Goal: Information Seeking & Learning: Check status

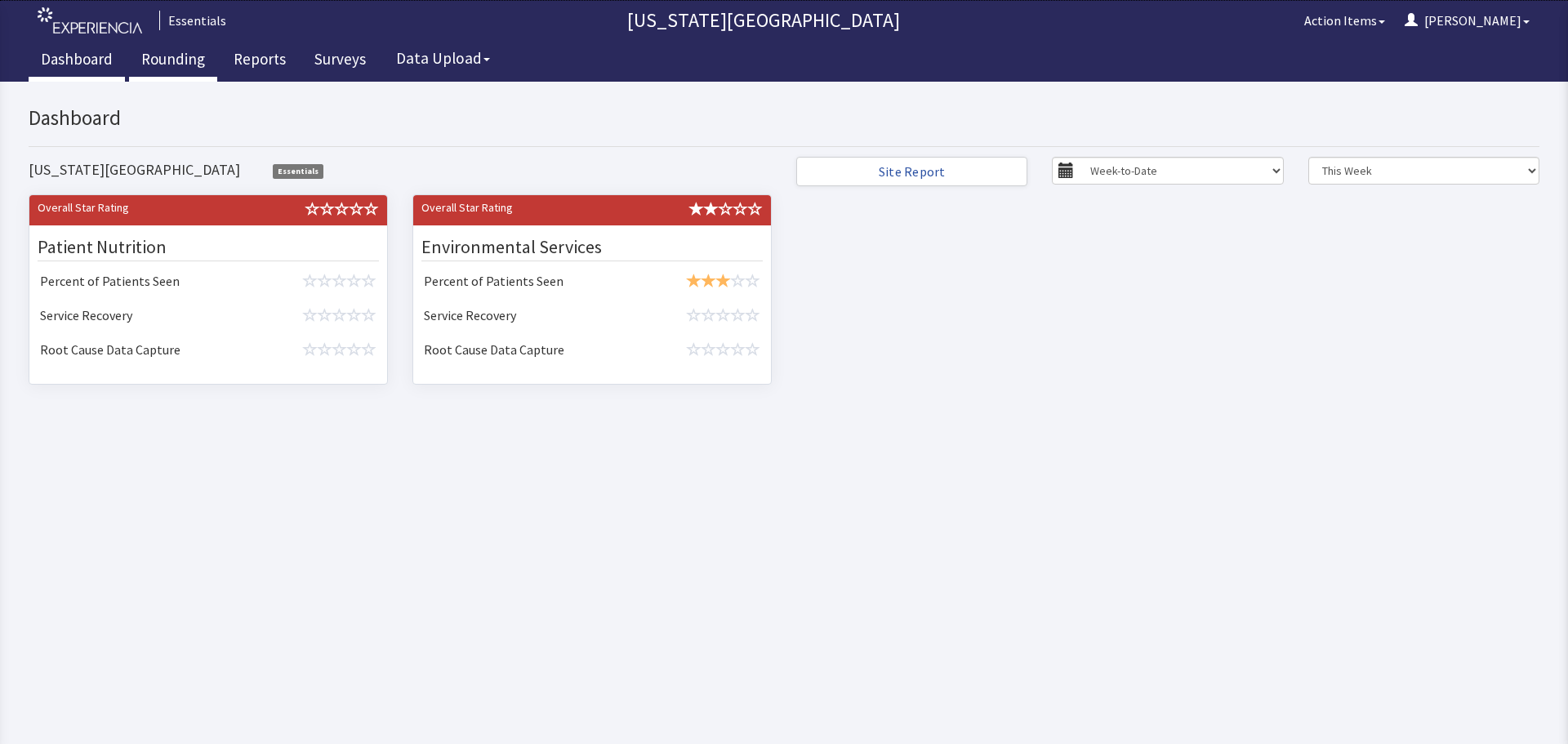
click at [146, 55] on link "Rounding" at bounding box center [173, 61] width 88 height 41
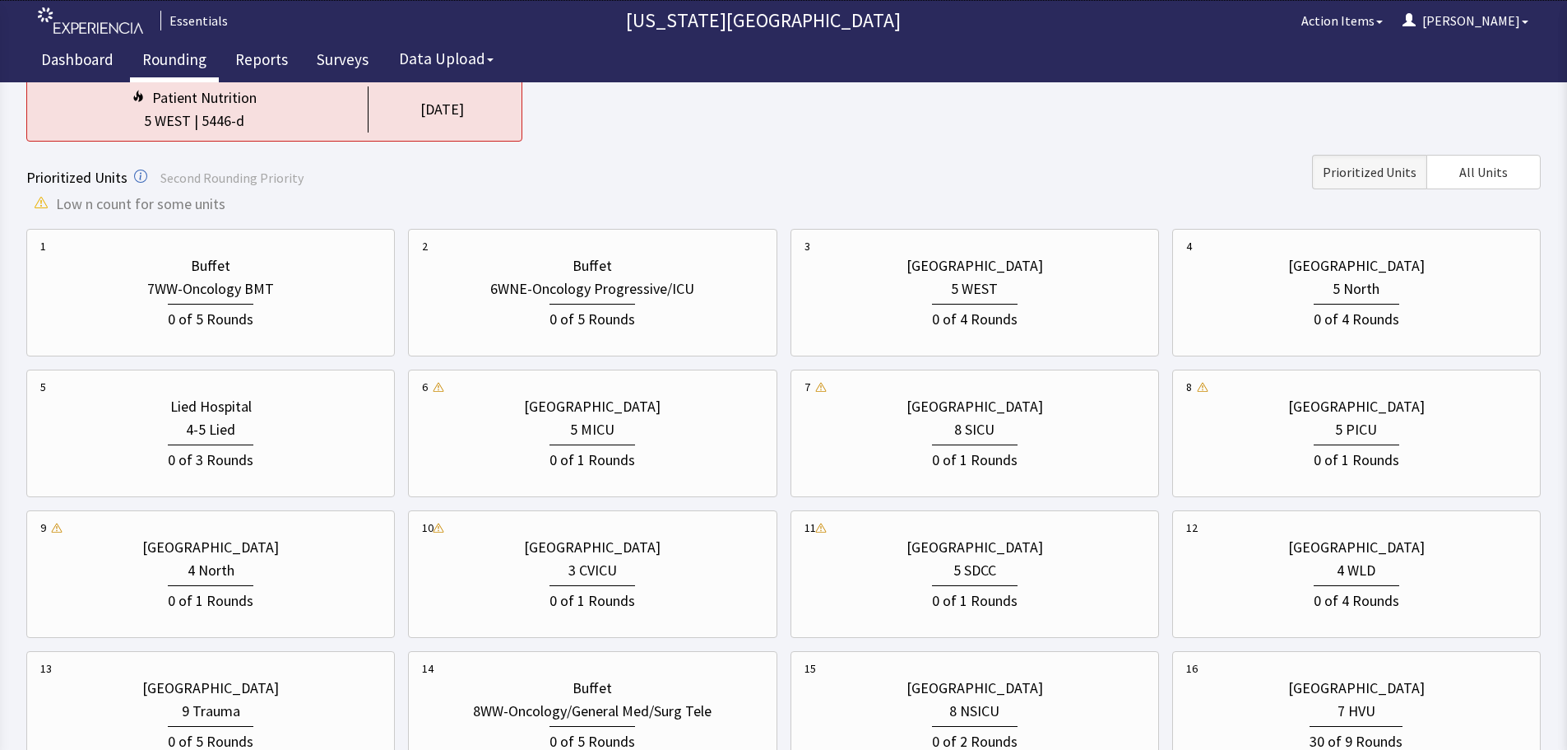
scroll to position [247, 0]
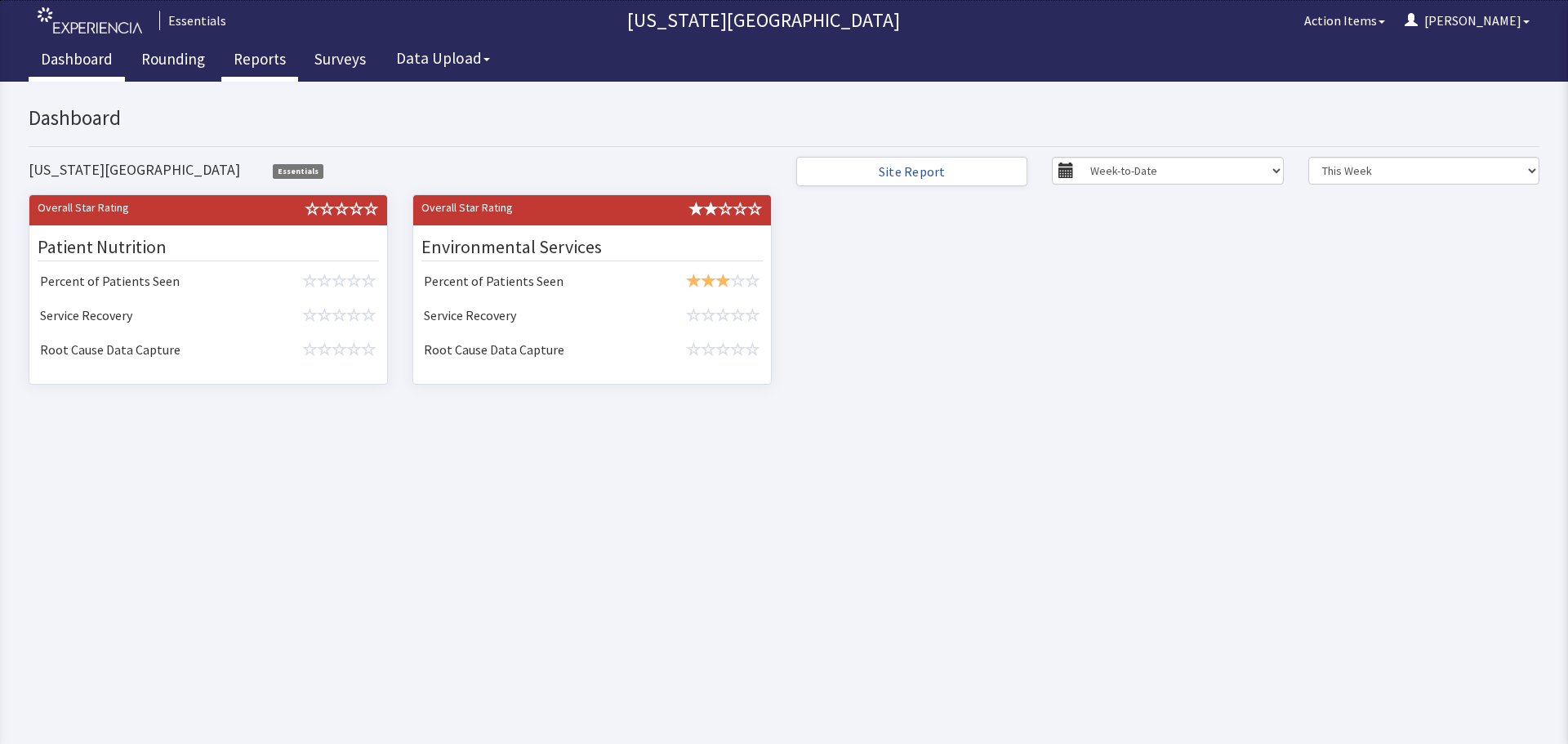
click at [261, 62] on link "Reports" at bounding box center [259, 61] width 76 height 41
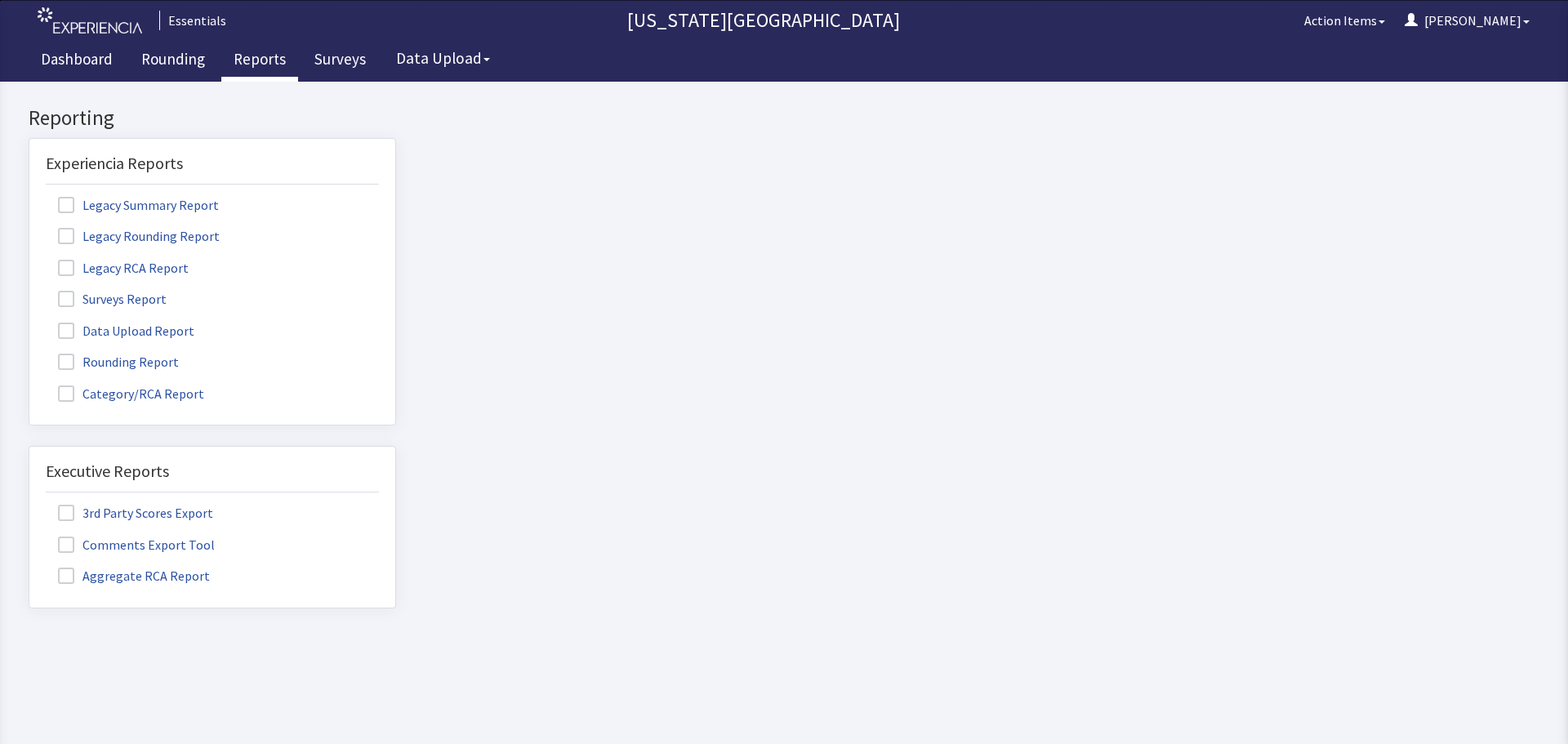
click at [59, 303] on span at bounding box center [65, 299] width 16 height 16
click at [30, 290] on input "Surveys Report" at bounding box center [30, 290] width 0 height 0
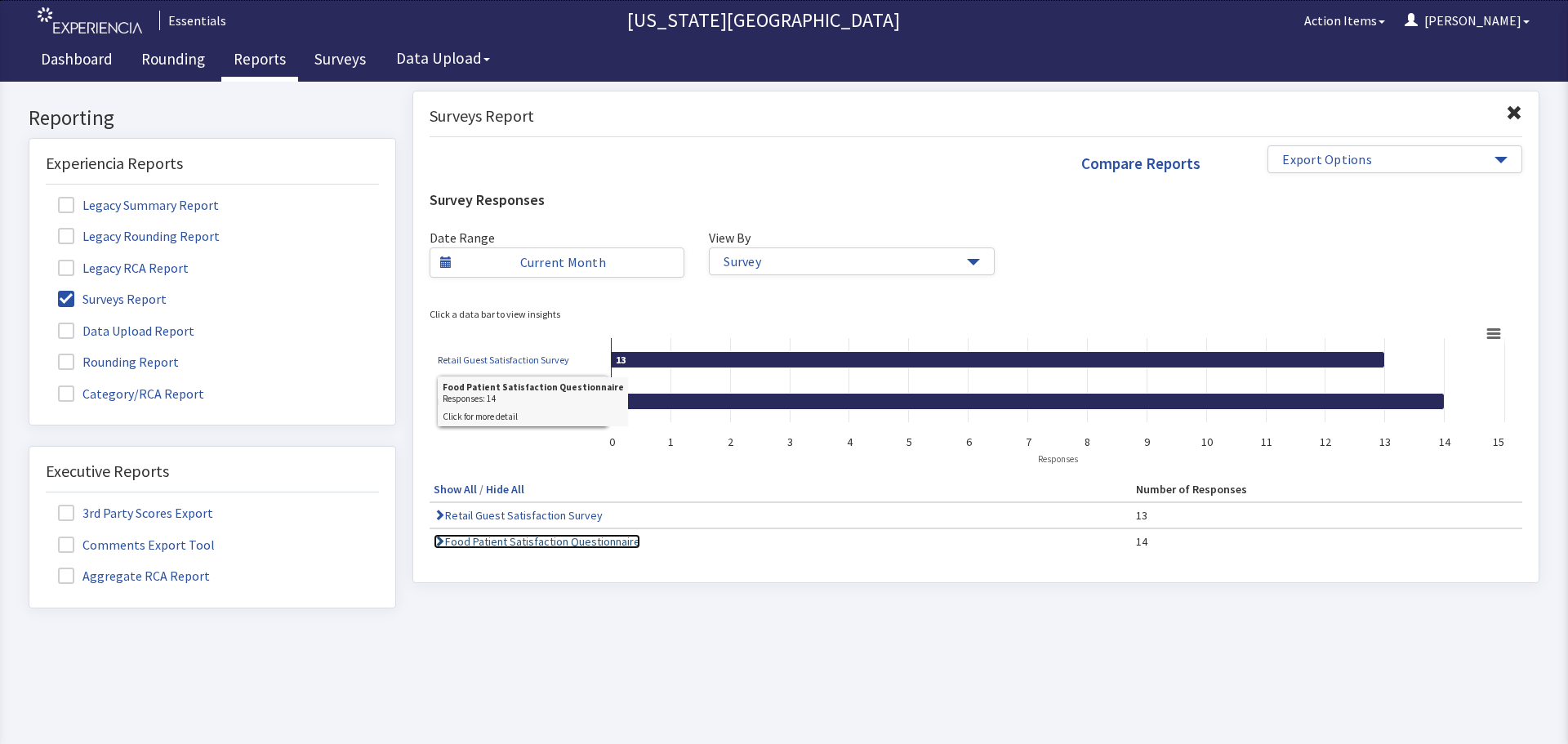
click at [545, 542] on link "Food Patient Satisfaction Questionnaire" at bounding box center [537, 541] width 206 height 15
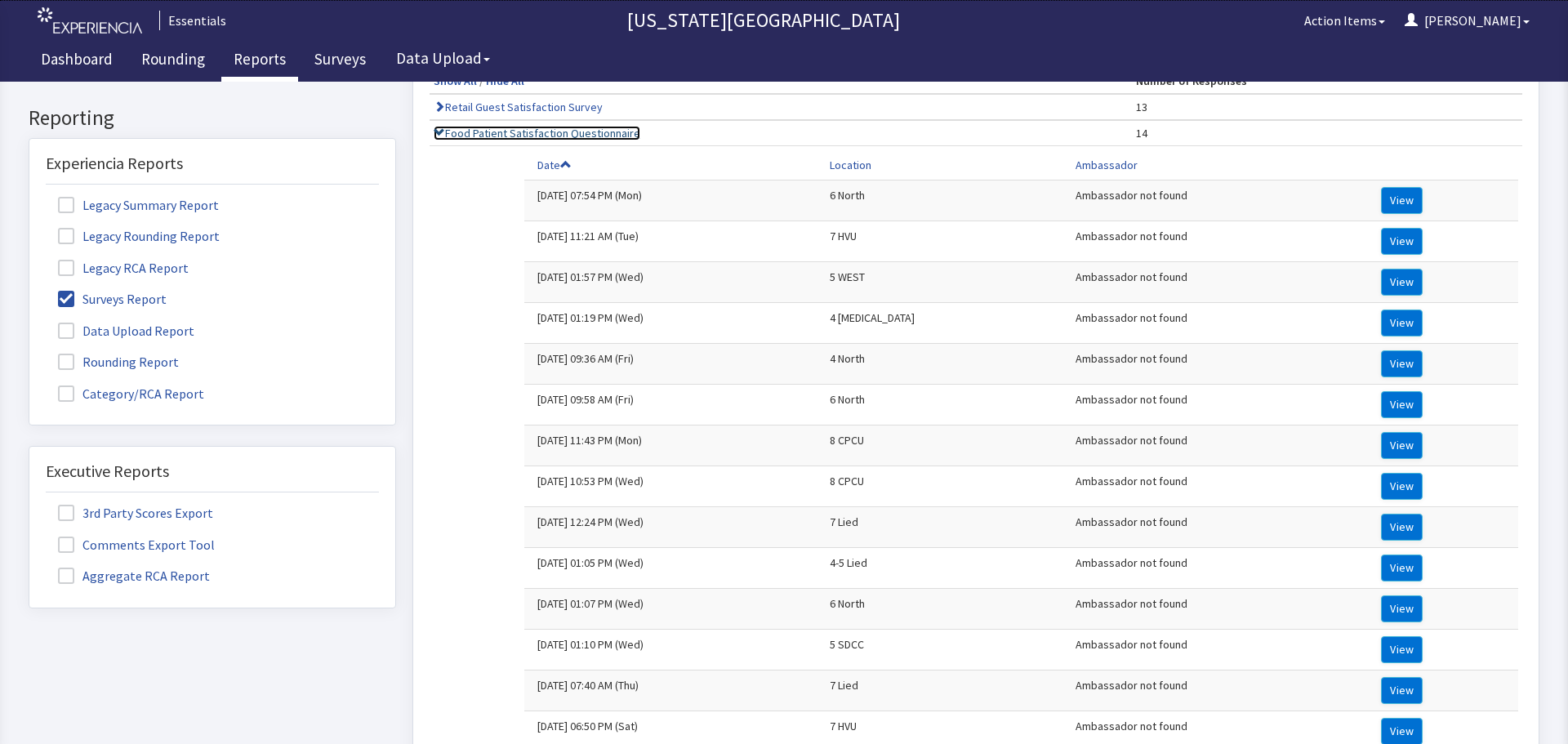
scroll to position [612, 0]
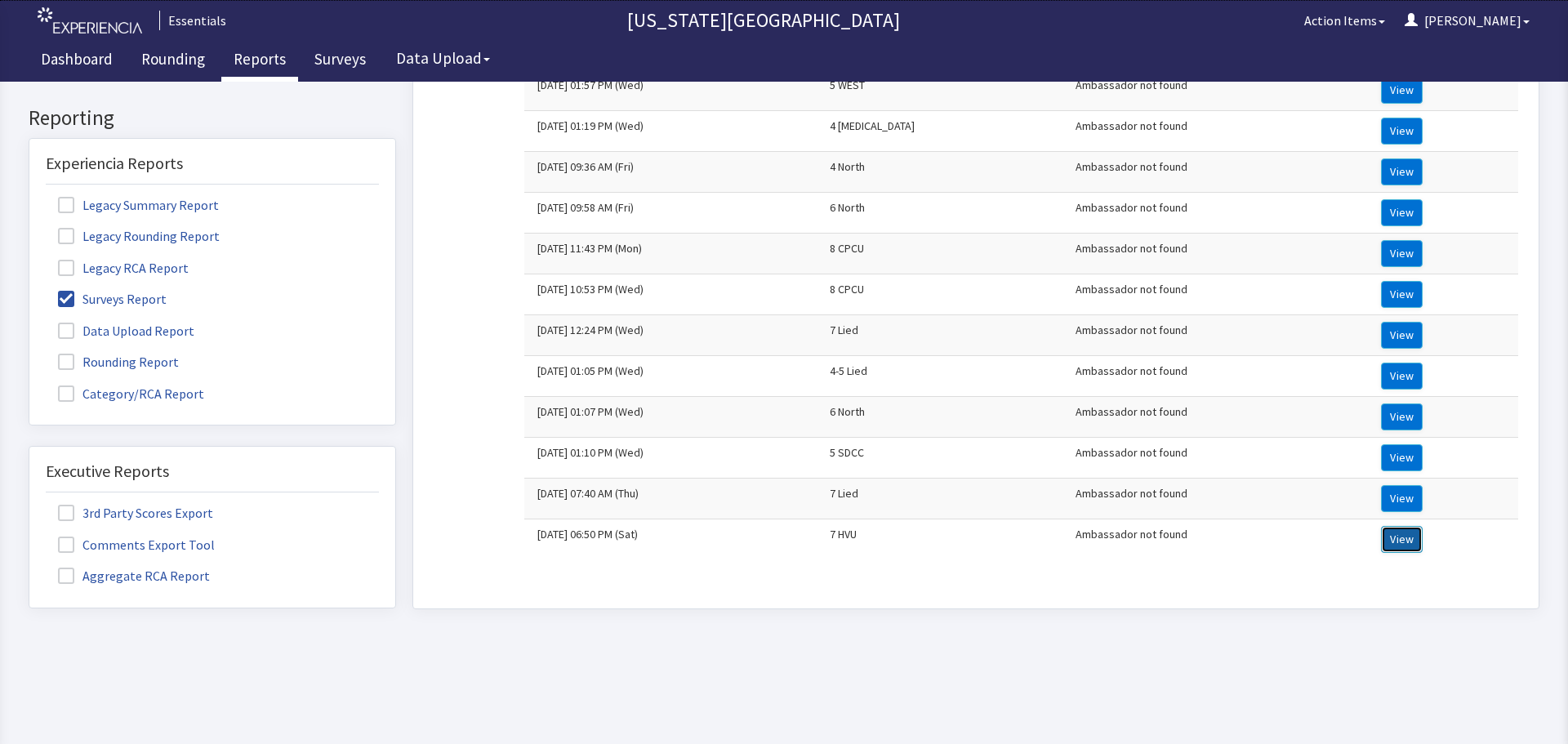
click at [1380, 526] on button "View" at bounding box center [1401, 539] width 42 height 27
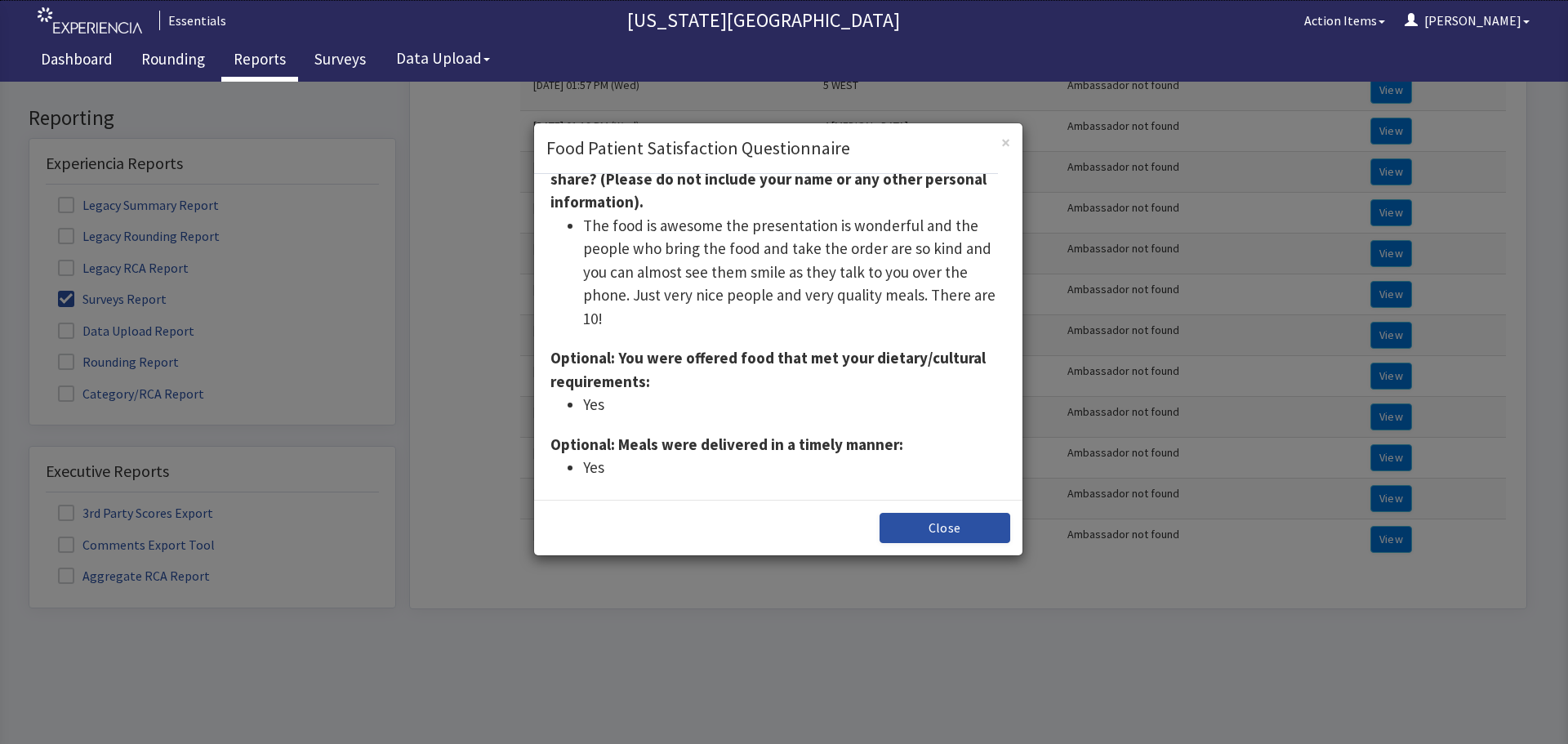
scroll to position [408, 0]
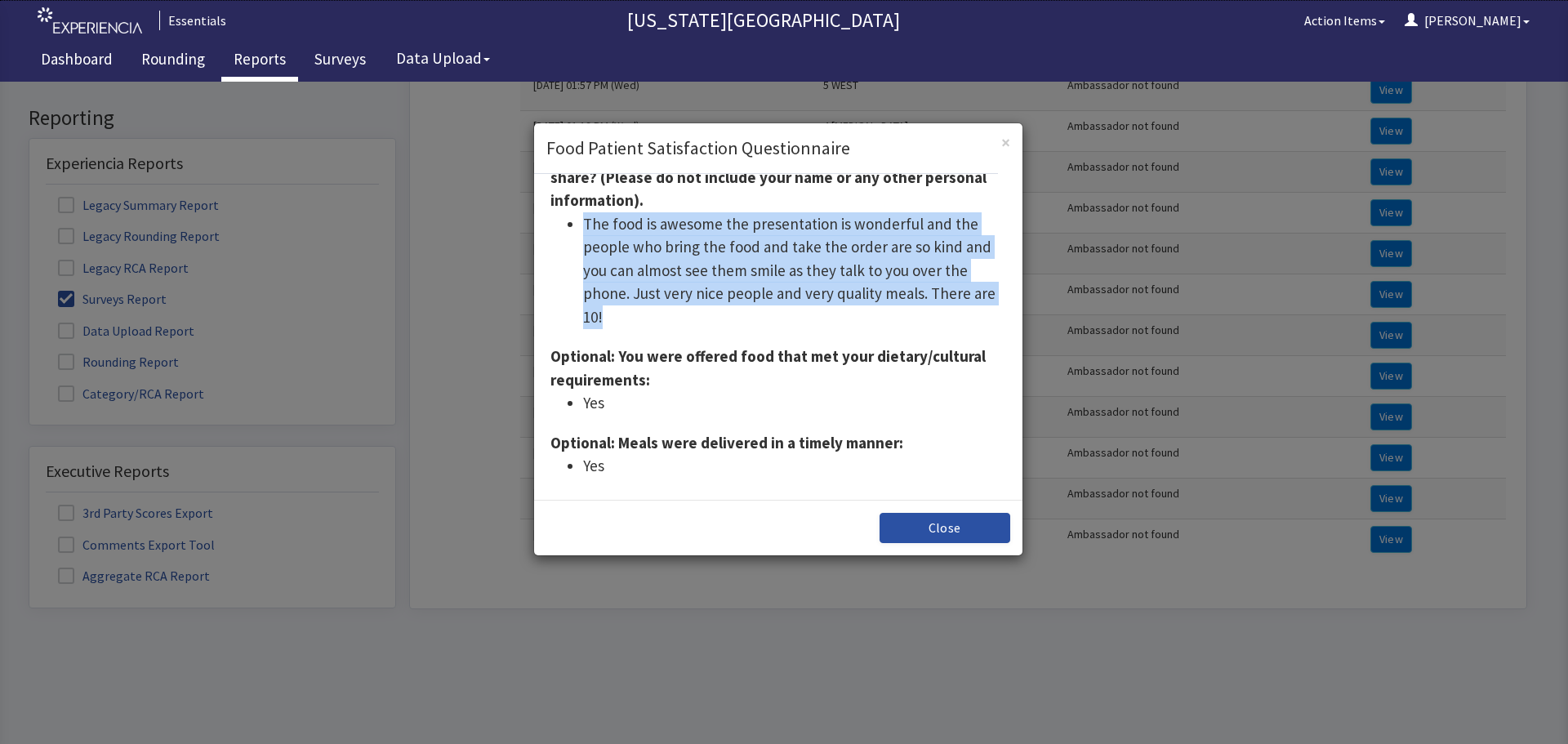
drag, startPoint x: 625, startPoint y: 315, endPoint x: 560, endPoint y: 224, distance: 111.8
click at [560, 224] on ul "The food is awesome the presentation is wonderful and the people who bring the …" at bounding box center [778, 271] width 456 height 117
copy li "The food is awesome the presentation is wonderful and the people who bring the …"
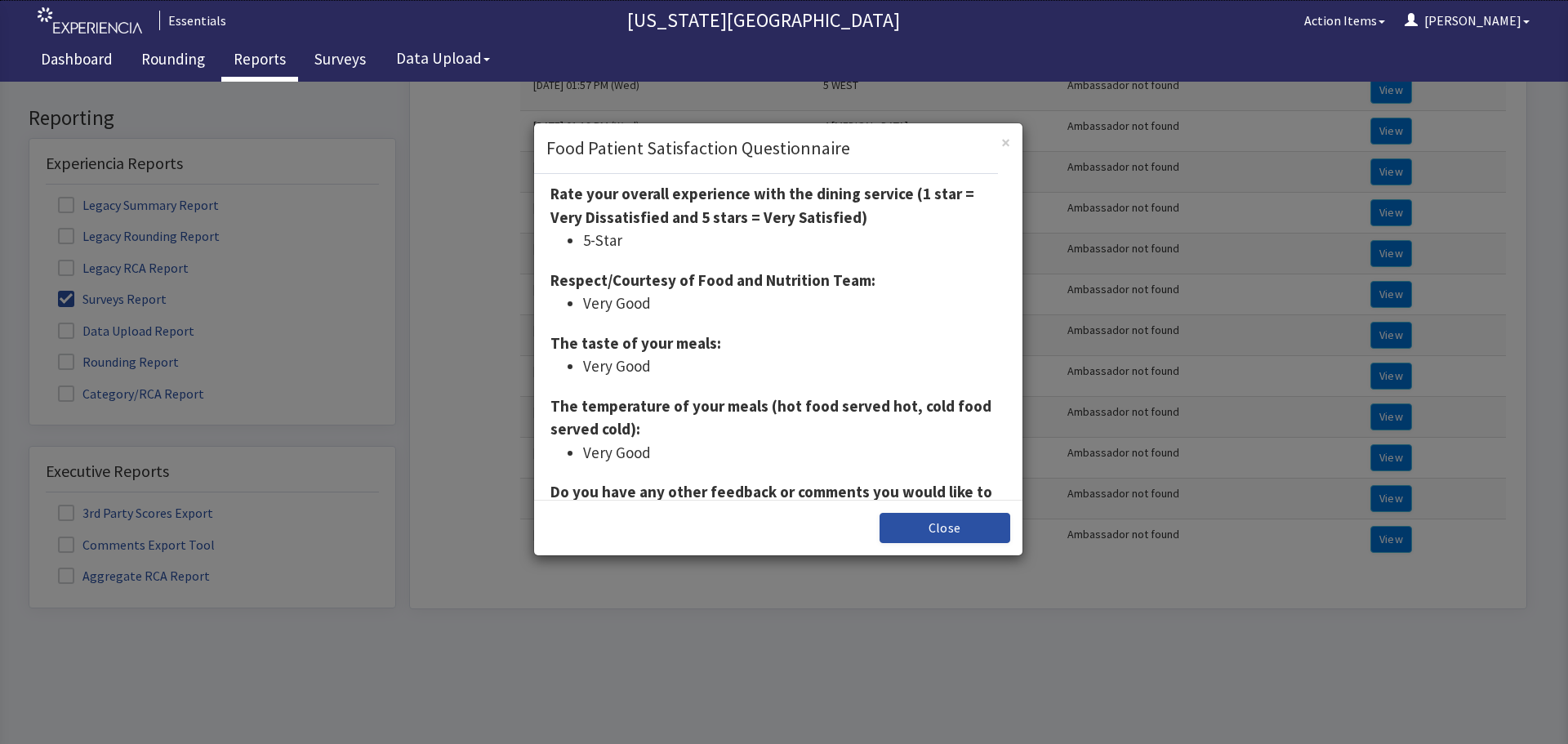
scroll to position [0, 0]
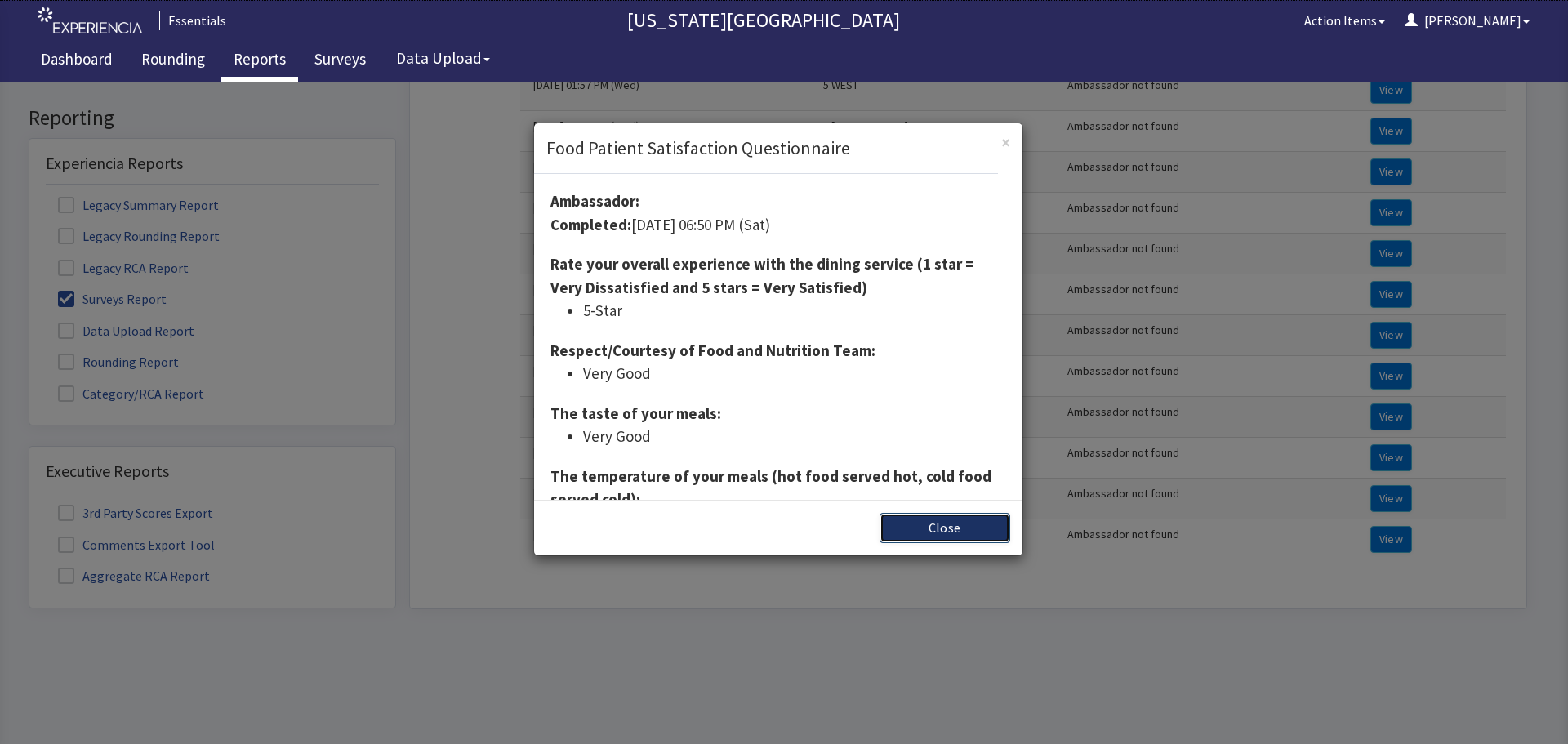
click at [943, 526] on button "Close" at bounding box center [945, 528] width 131 height 30
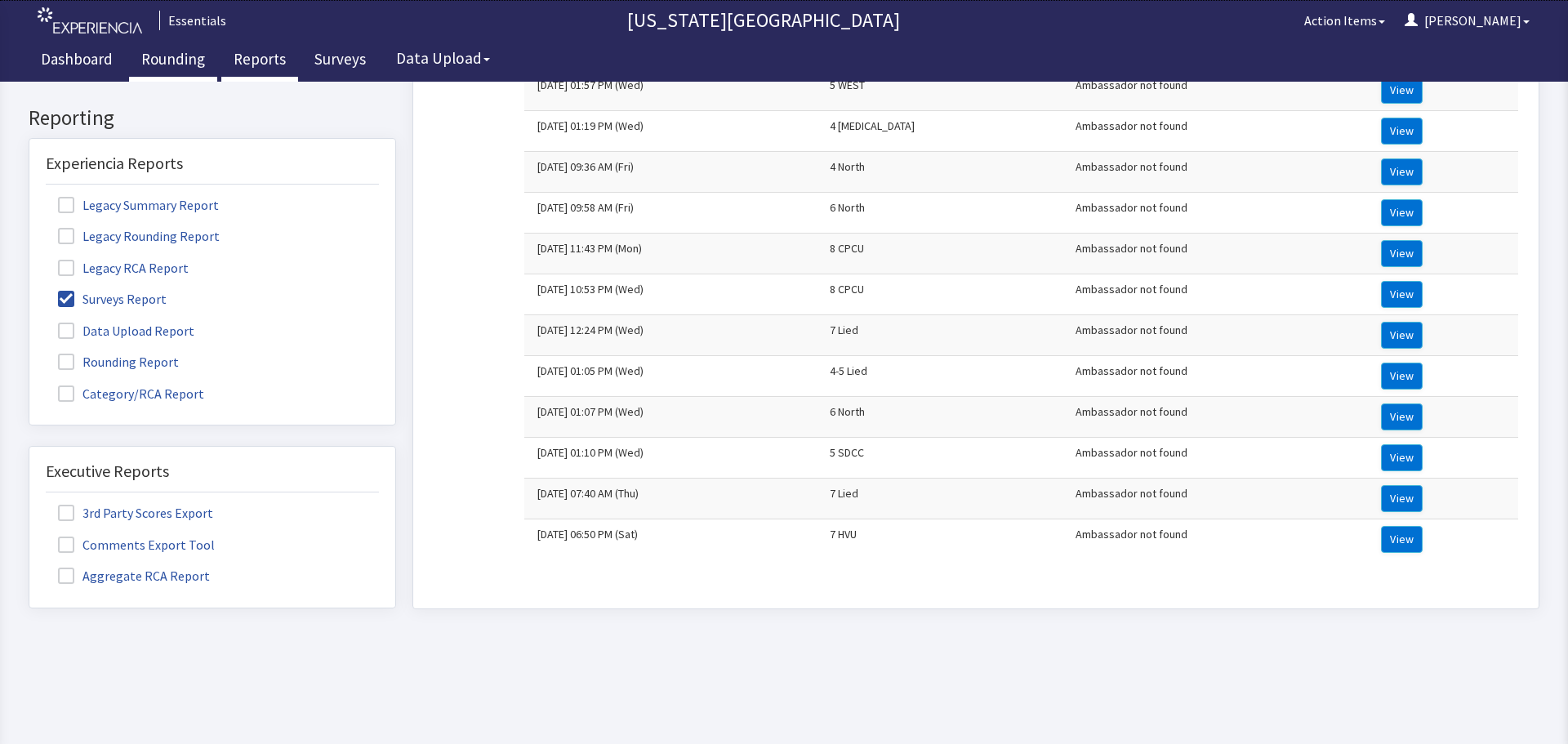
click at [169, 52] on link "Rounding" at bounding box center [173, 61] width 88 height 41
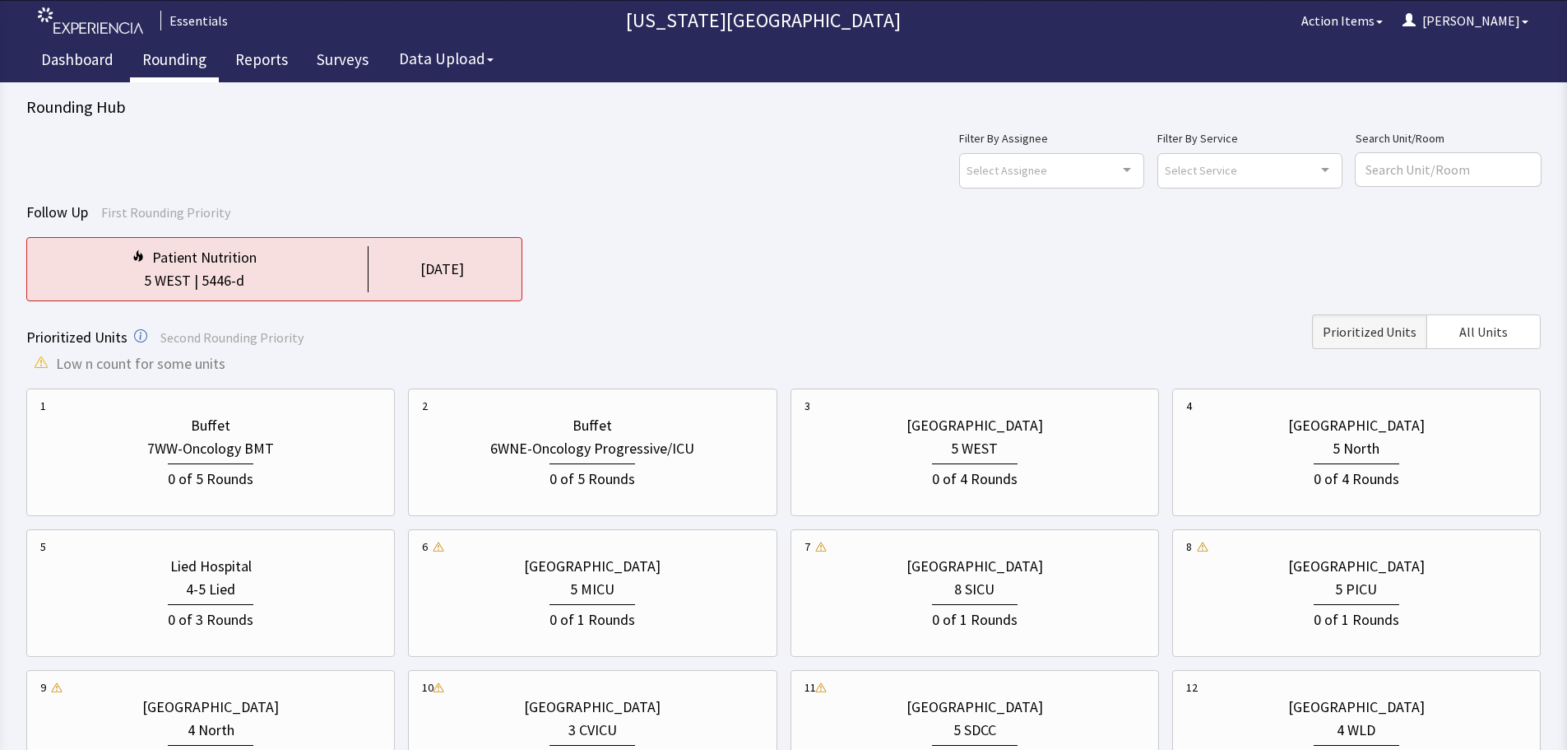
scroll to position [82, 0]
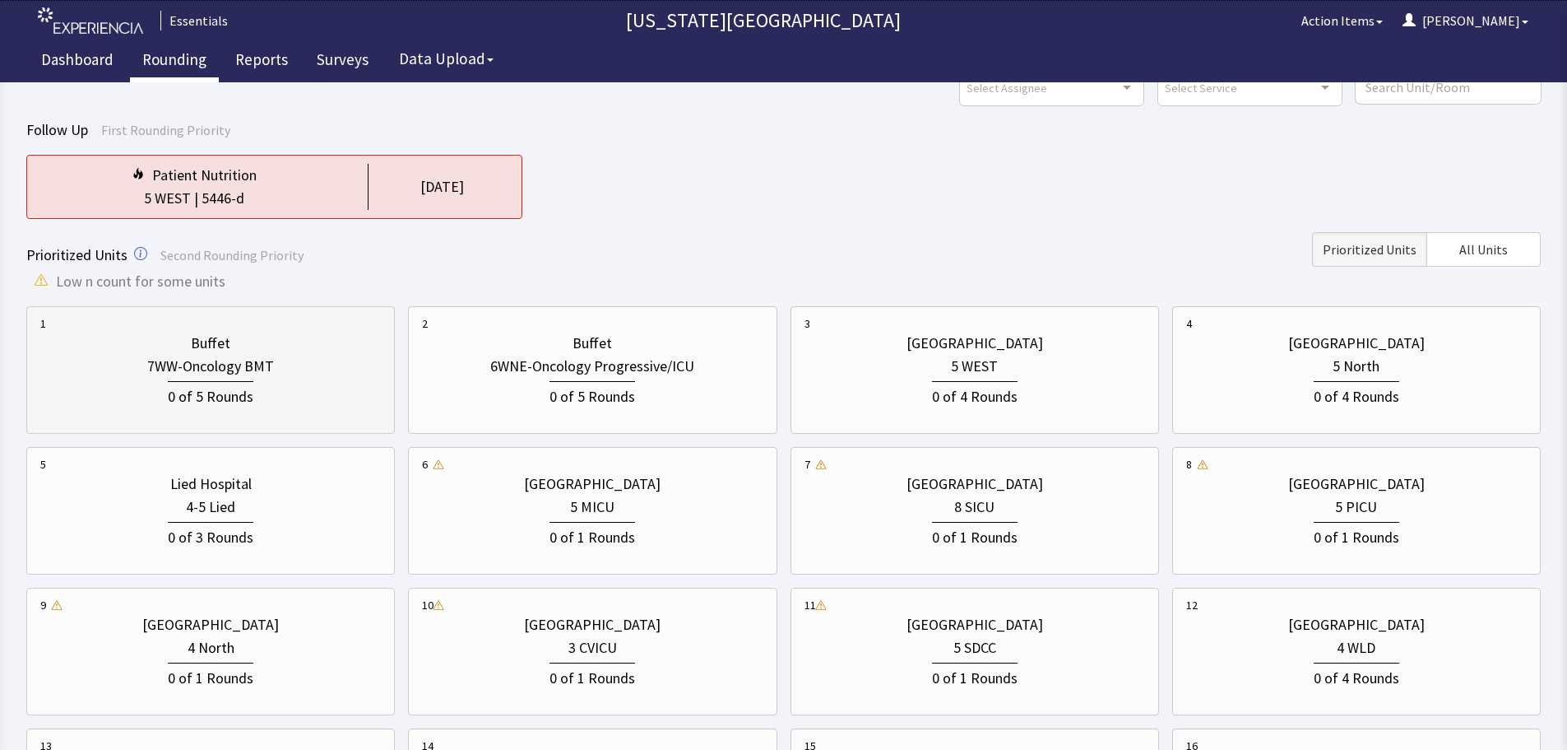
drag, startPoint x: 401, startPoint y: 719, endPoint x: 300, endPoint y: 370, distance: 363.2
click at [401, 719] on div "1 Buffet 7WW-Oncology BMT 0 of 5 Rounds 2 Buffet 6WNE-Oncology Progressive/ICU …" at bounding box center [783, 721] width 1515 height 831
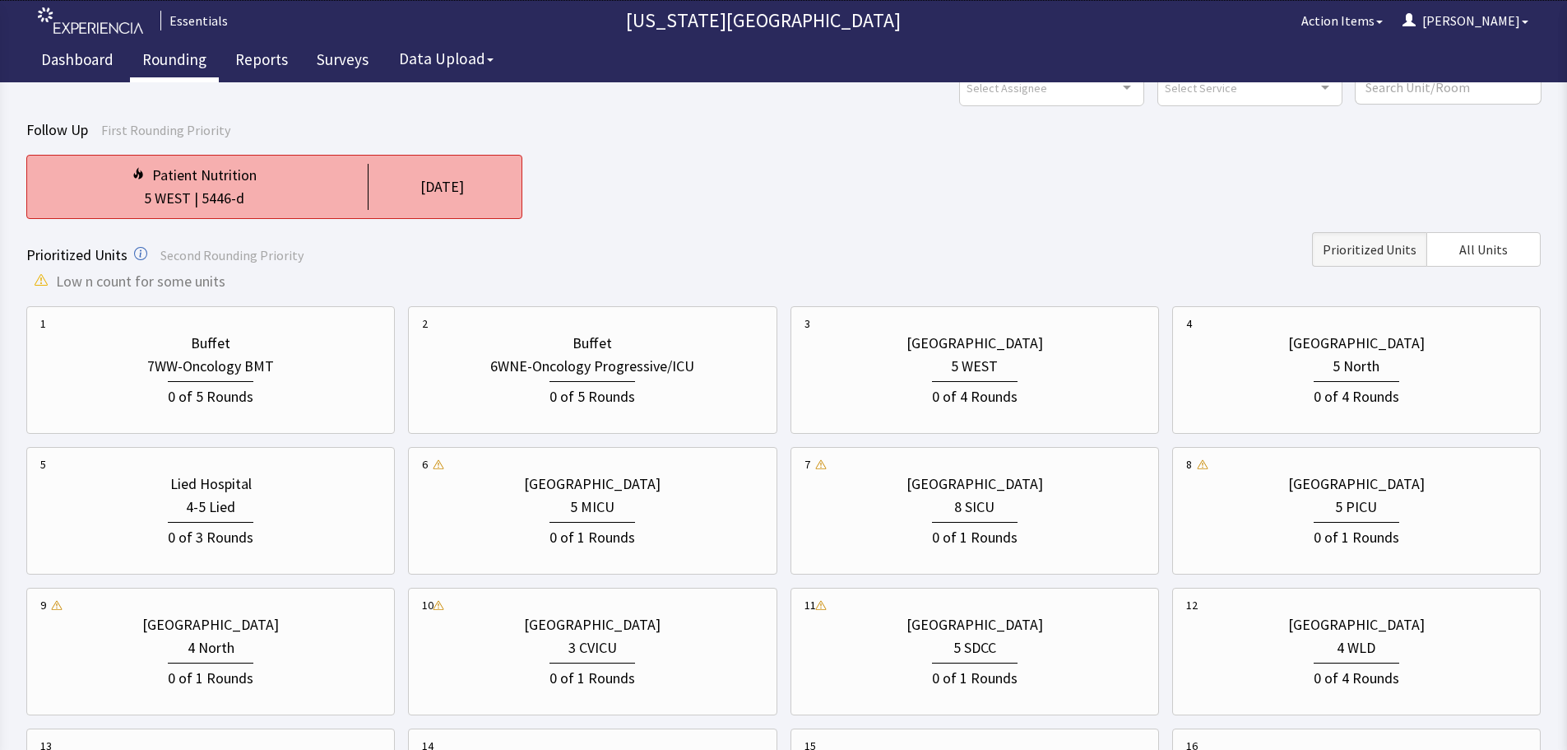
click at [237, 188] on div "5446-d" at bounding box center [223, 198] width 43 height 23
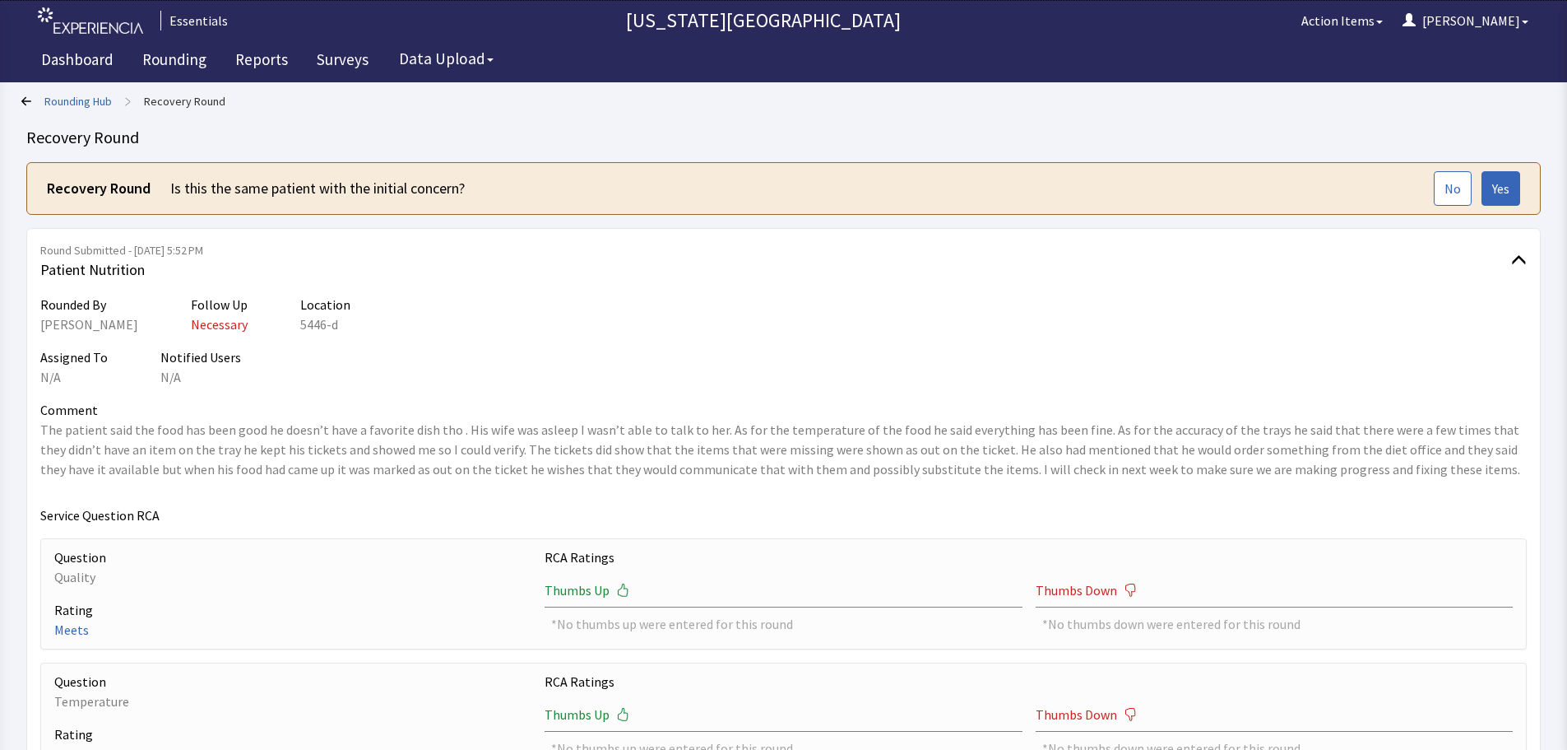
click at [372, 366] on div "Assigned To N/A Notified Users N/A" at bounding box center [783, 366] width 1487 height 39
click at [108, 104] on link "Rounding Hub" at bounding box center [77, 101] width 67 height 16
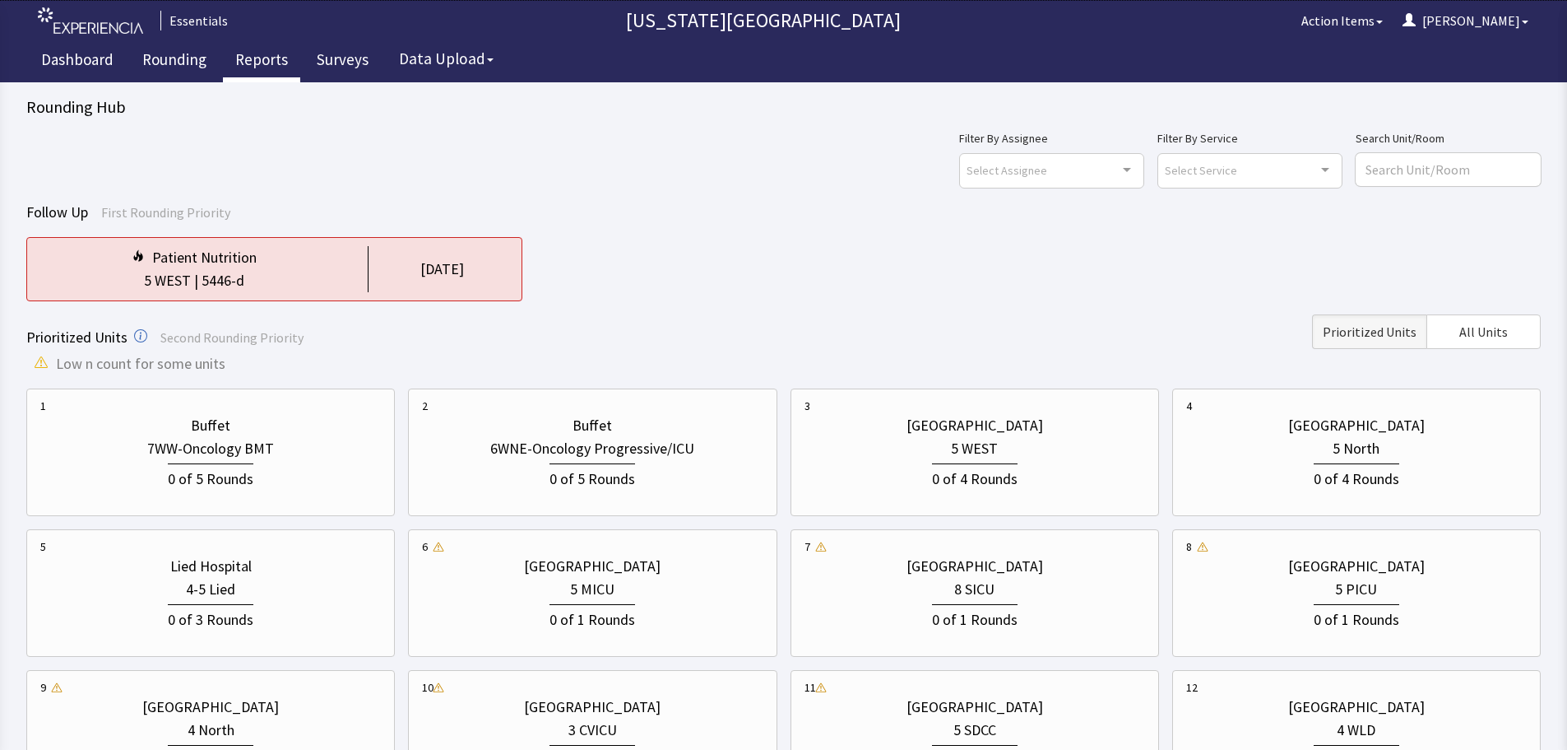
click at [272, 58] on link "Reports" at bounding box center [261, 61] width 77 height 41
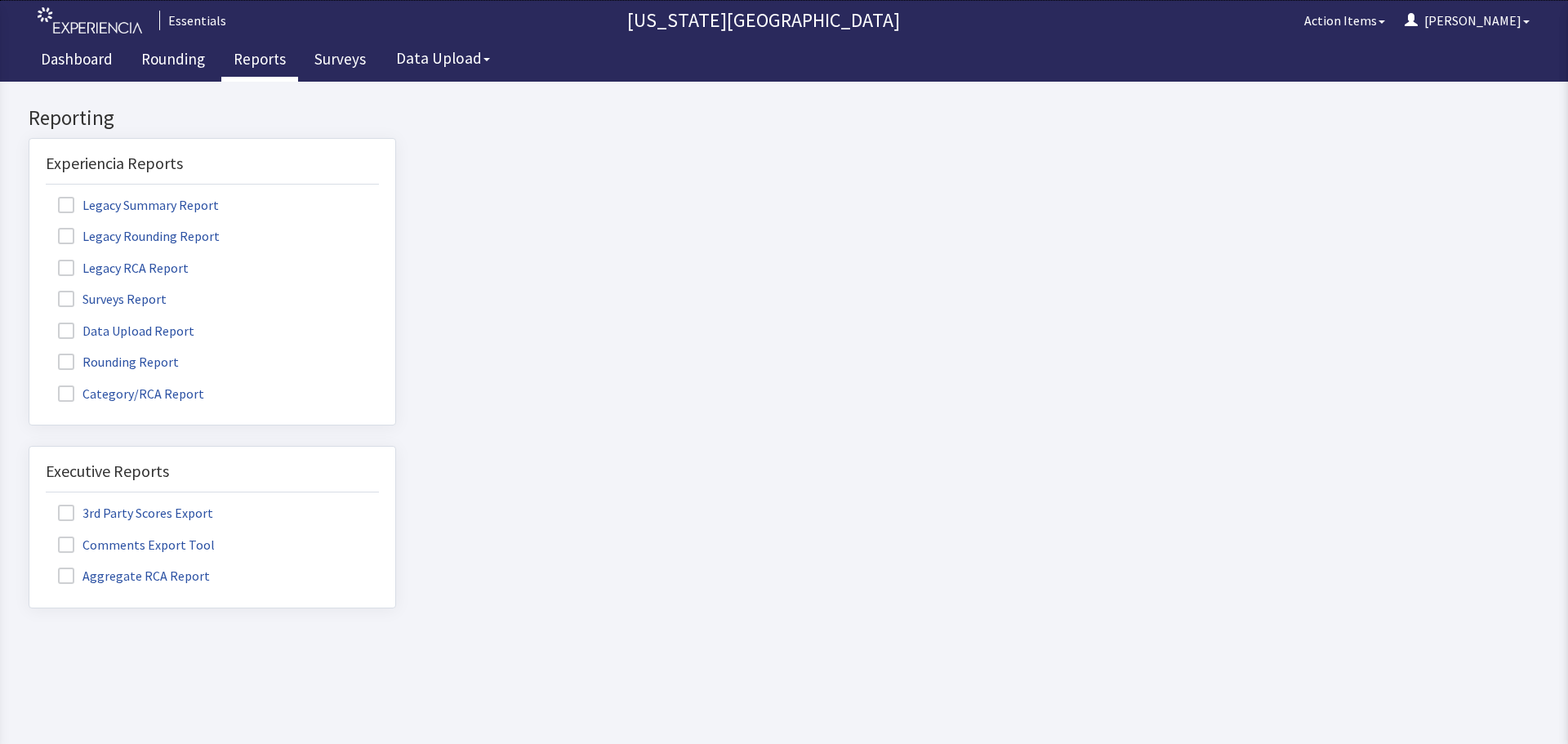
click at [61, 366] on span at bounding box center [65, 361] width 16 height 16
click at [30, 352] on input "Rounding Report" at bounding box center [30, 352] width 0 height 0
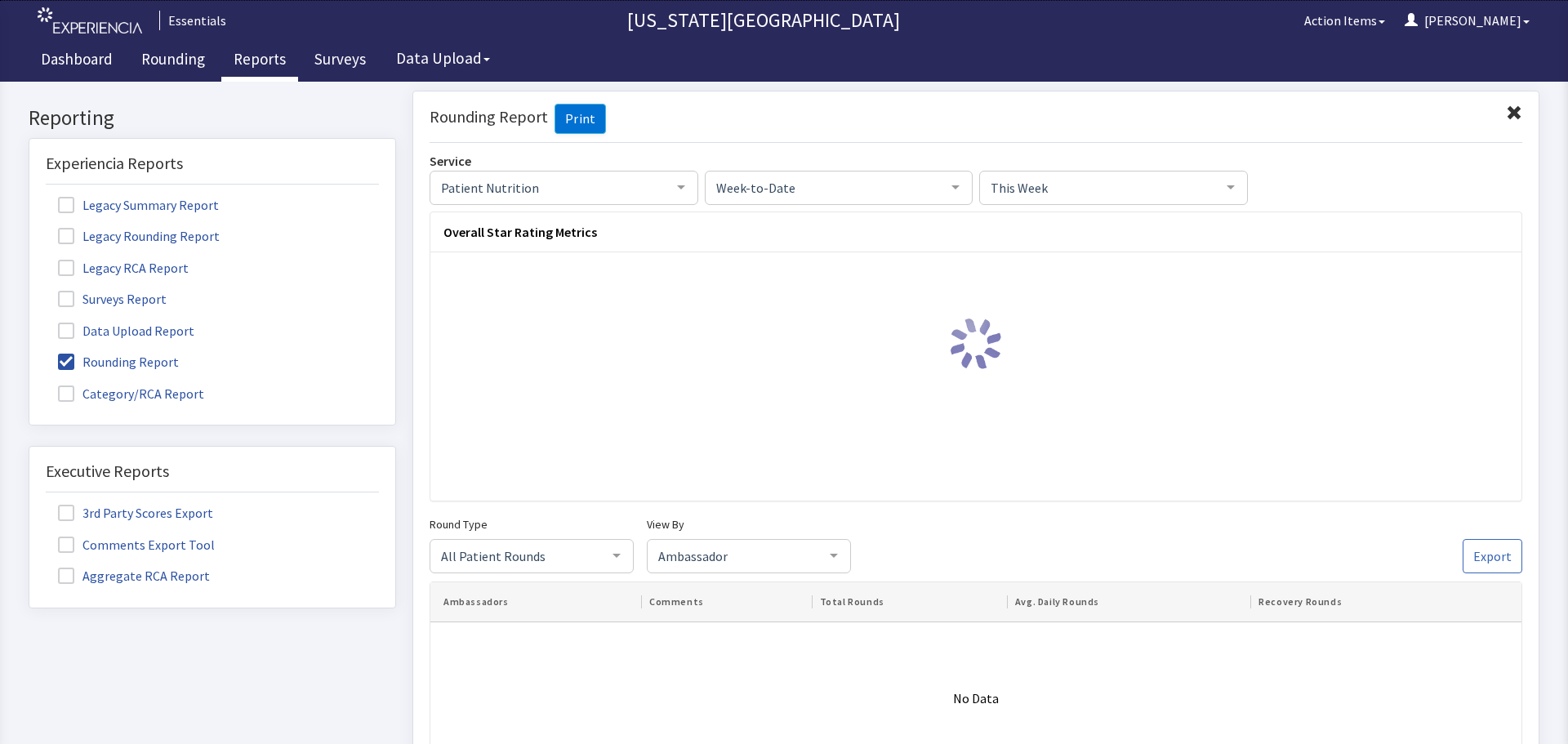
click at [1085, 186] on span "This Week" at bounding box center [1101, 186] width 228 height 18
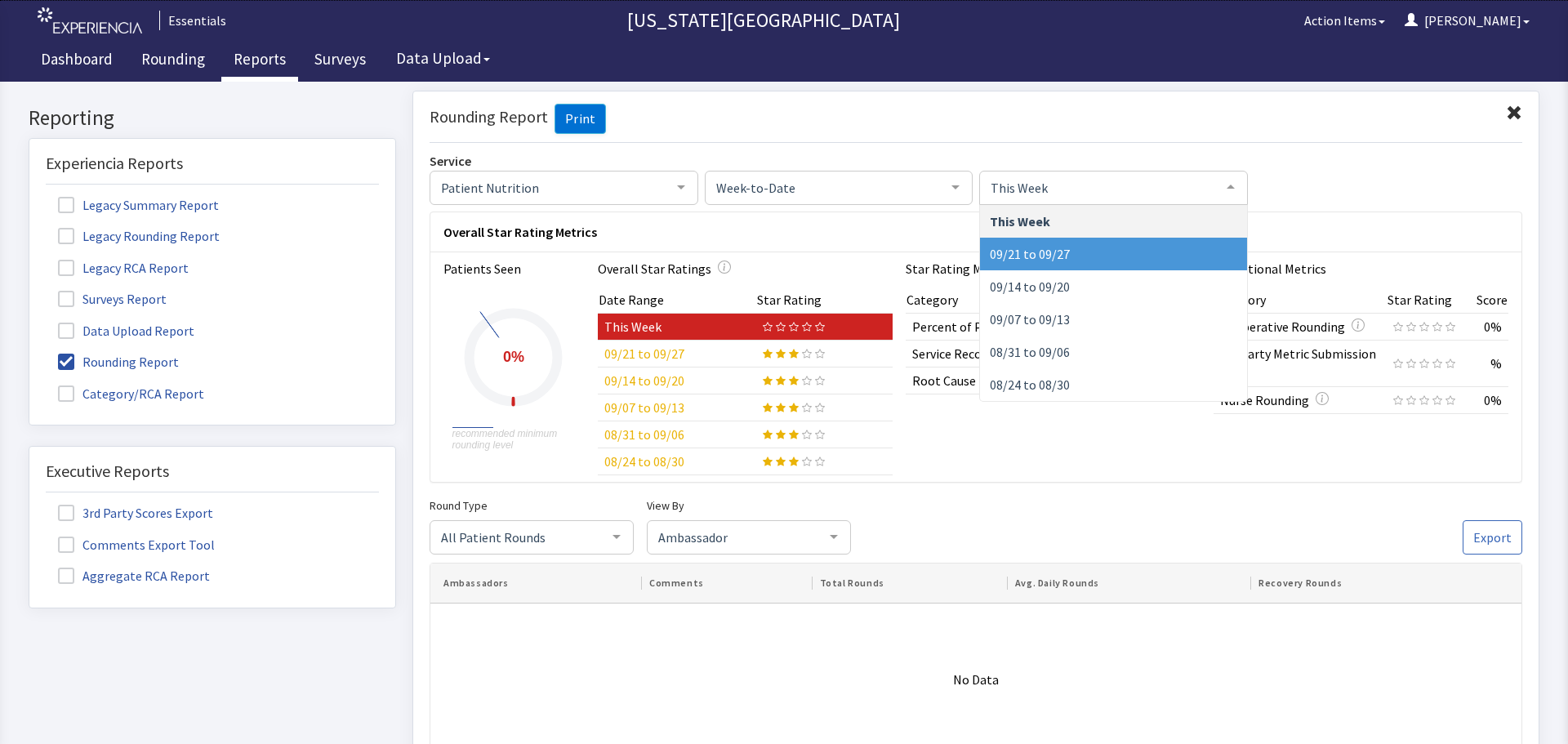
click at [1069, 252] on span "09/21 to 09/27" at bounding box center [1112, 253] width 267 height 33
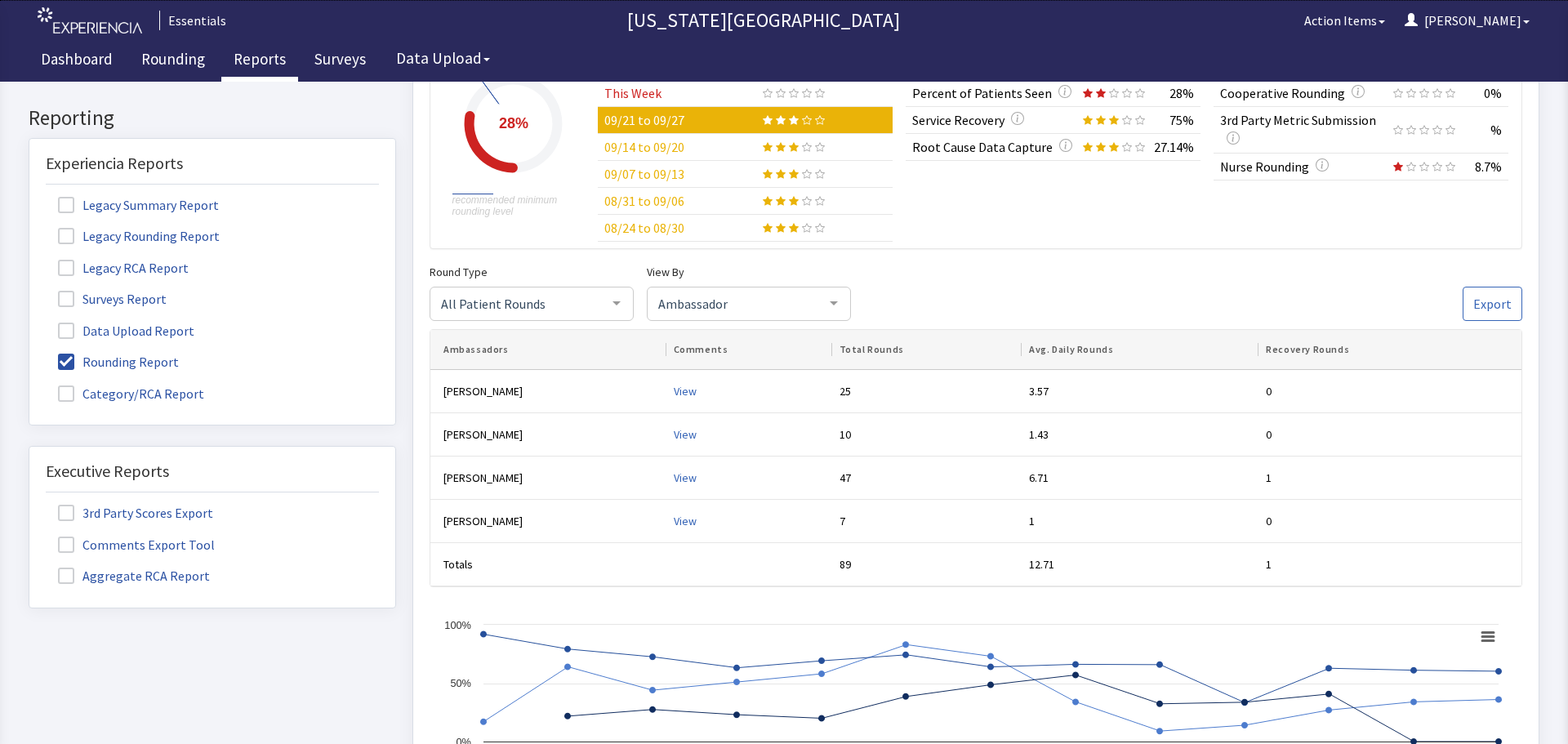
scroll to position [245, 0]
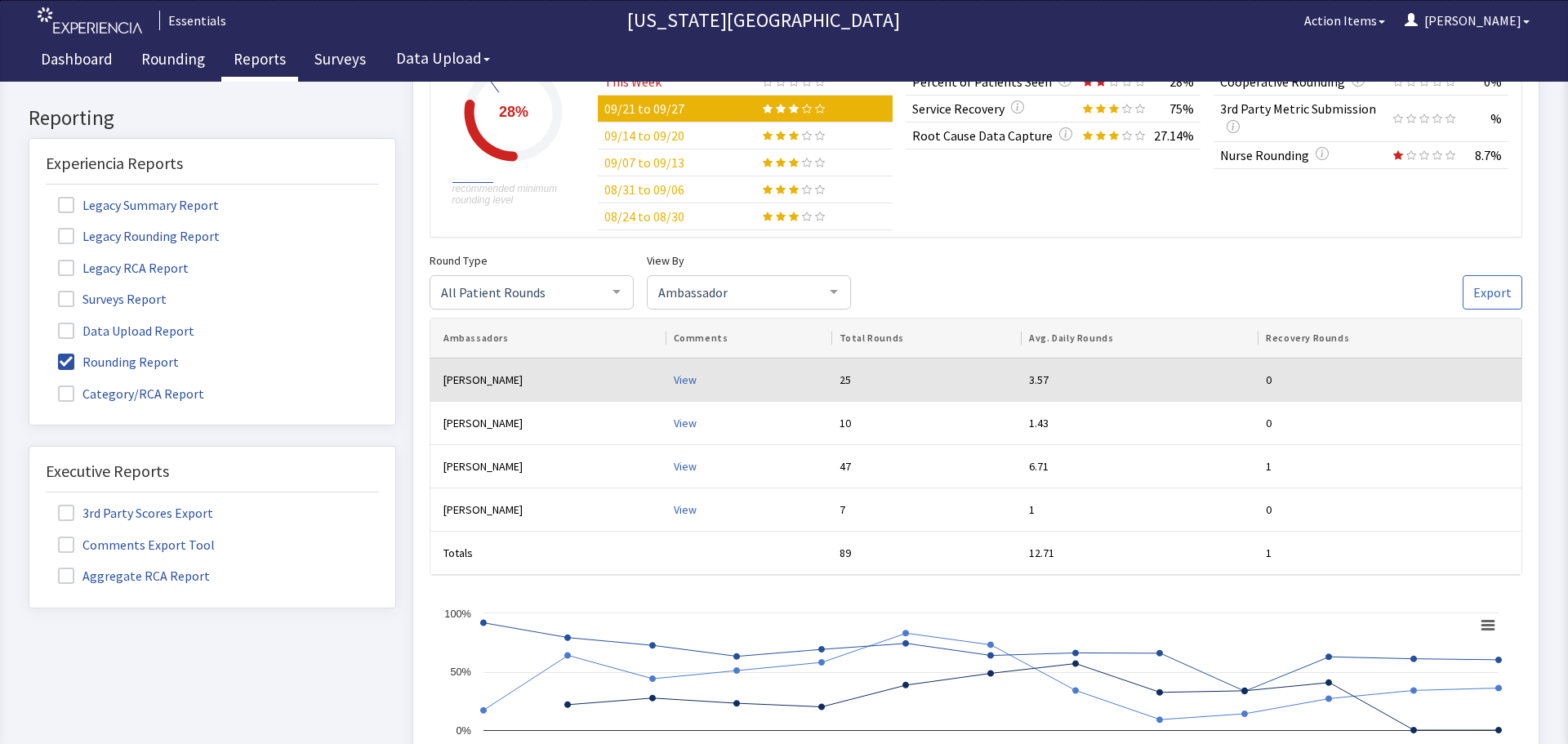
click at [680, 379] on div "View" at bounding box center [750, 379] width 153 height 16
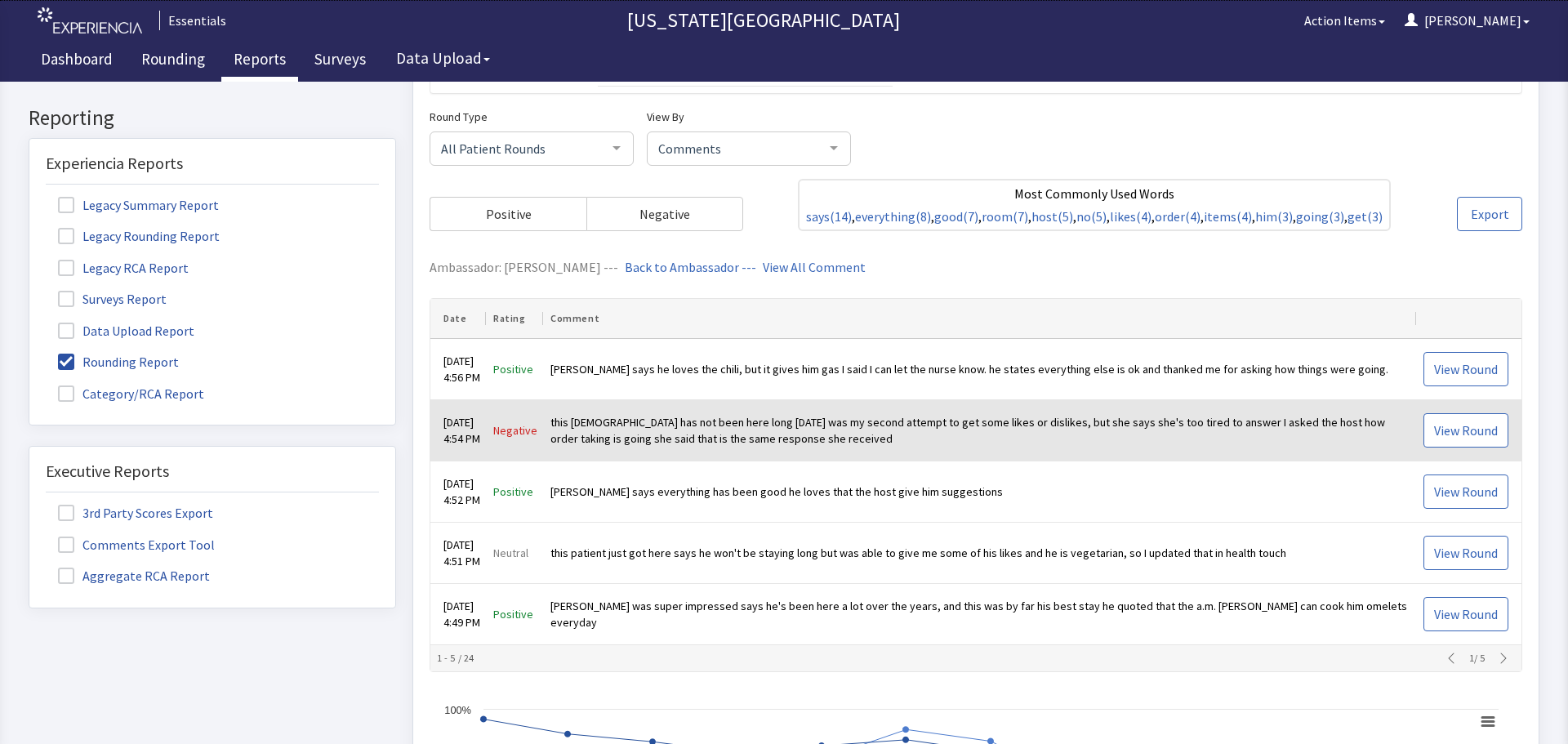
scroll to position [490, 0]
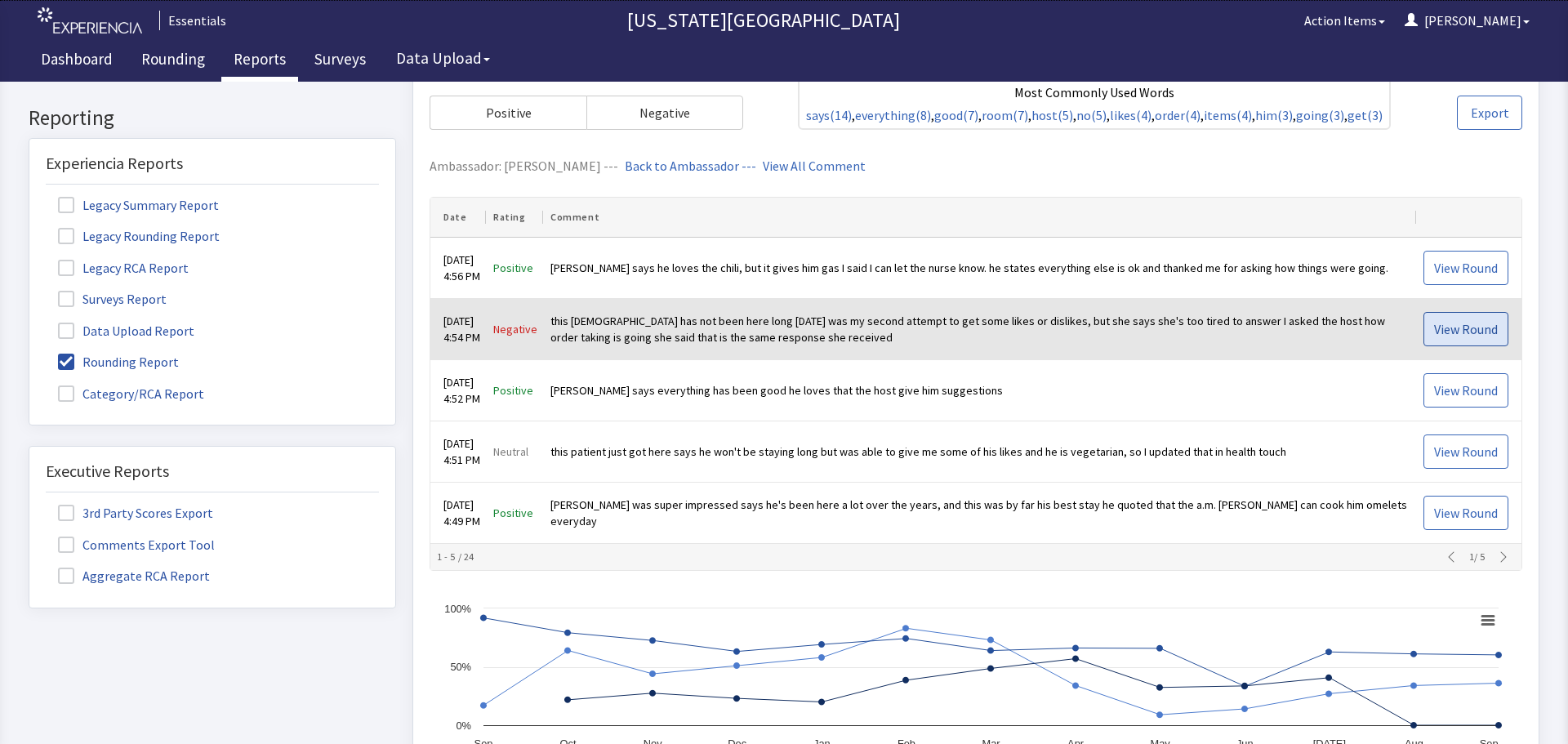
click at [1458, 338] on span "View Round" at bounding box center [1466, 329] width 64 height 20
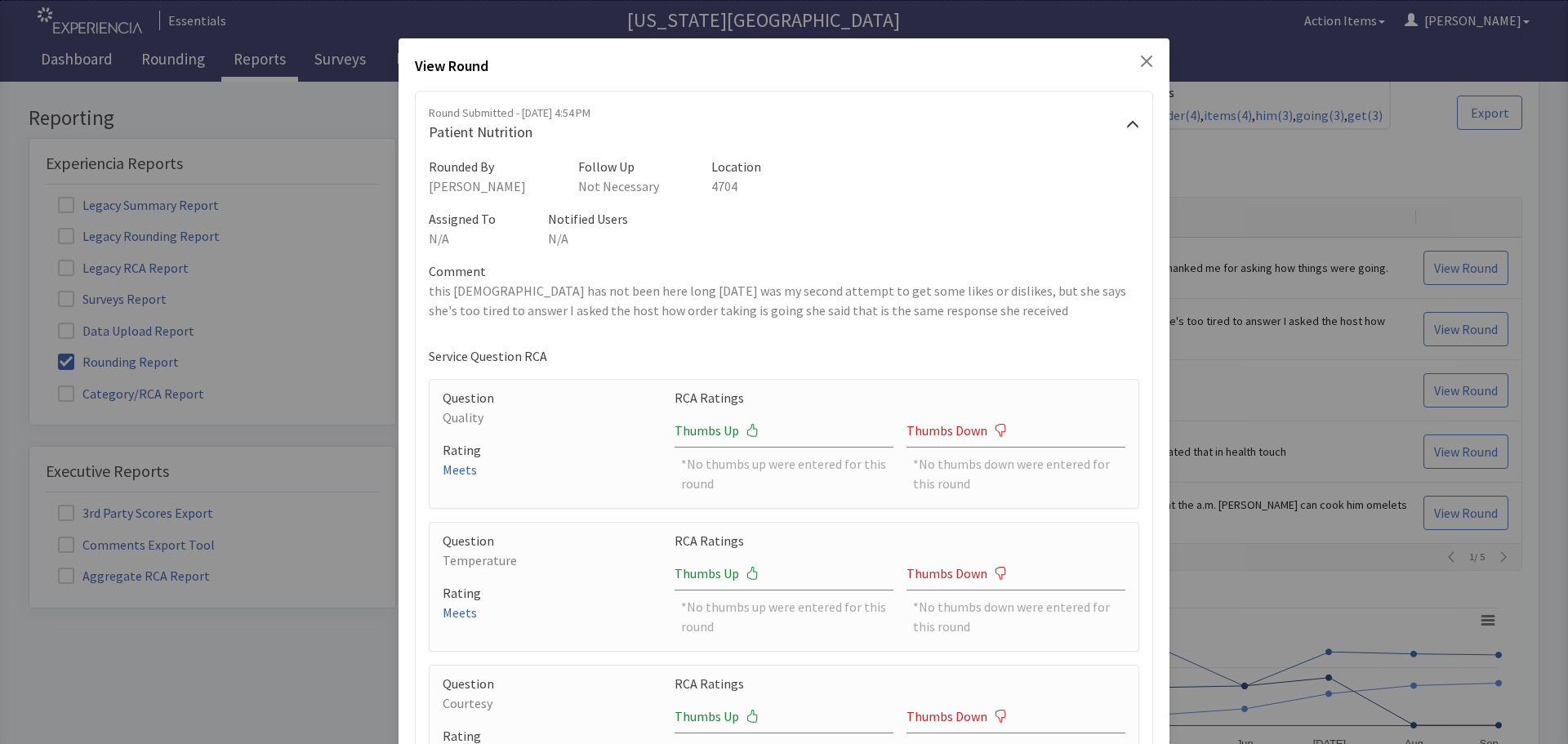
scroll to position [0, 0]
click at [1140, 57] on icon "Close" at bounding box center [1146, 62] width 13 height 13
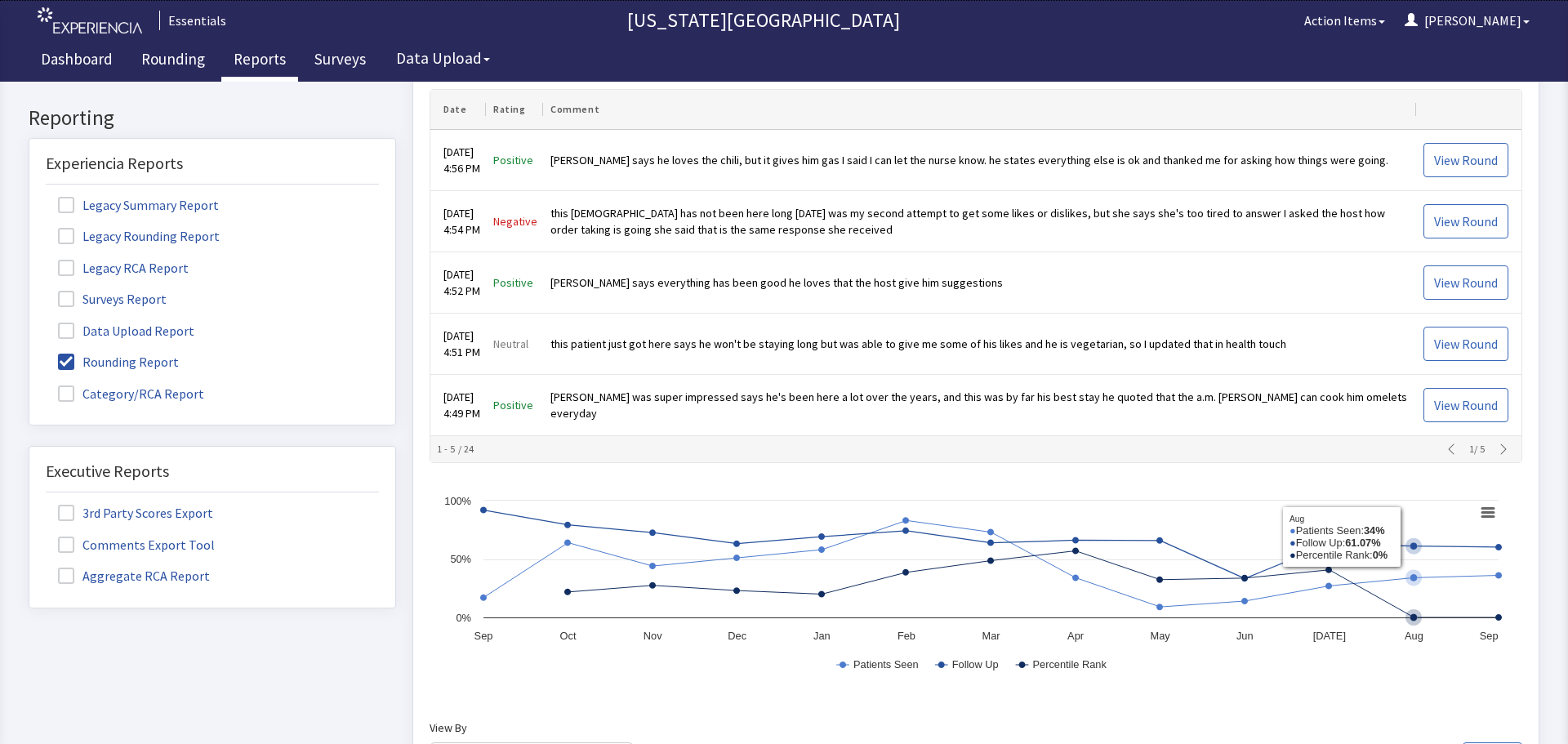
scroll to position [532, 0]
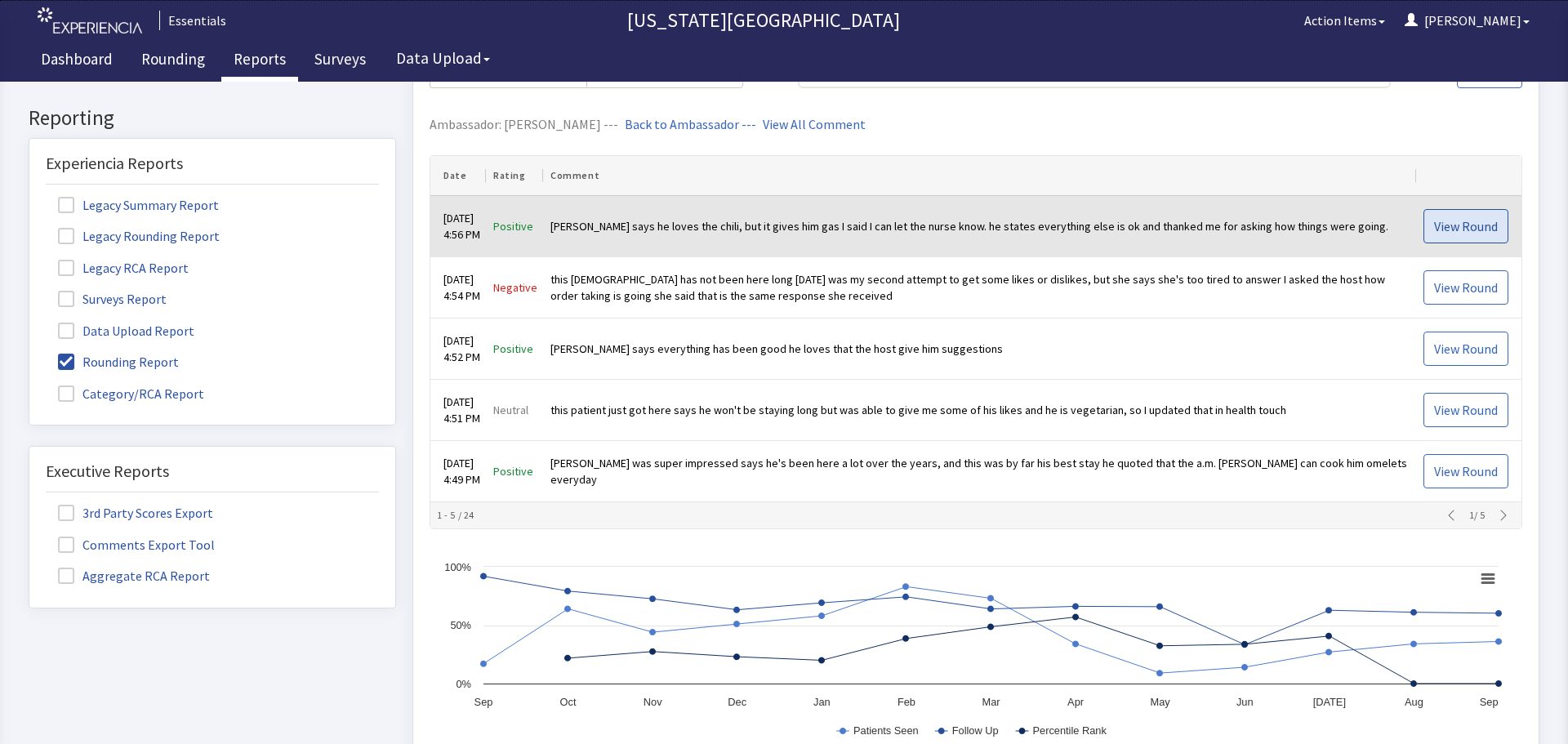
click at [1441, 231] on span "View Round" at bounding box center [1466, 226] width 64 height 20
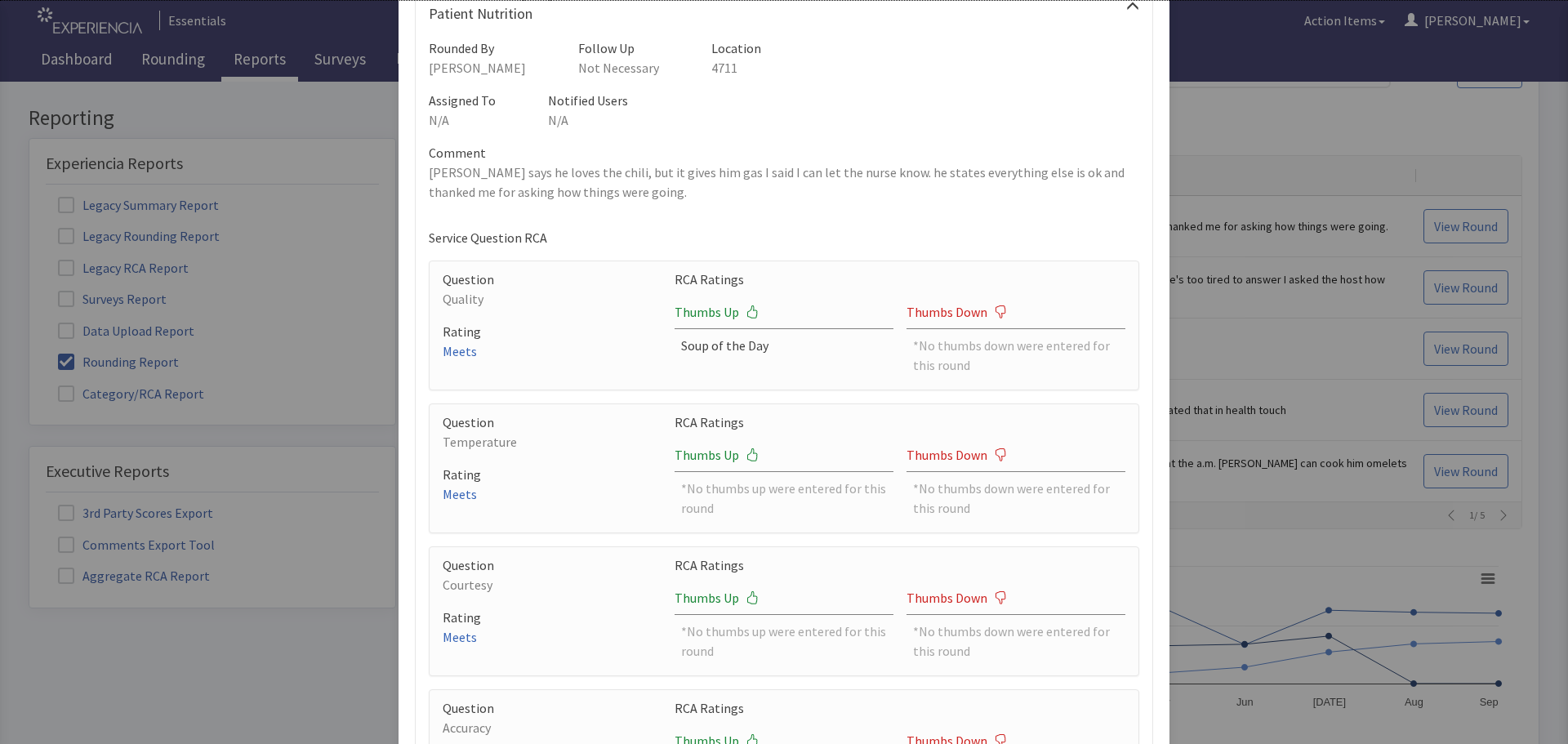
scroll to position [0, 0]
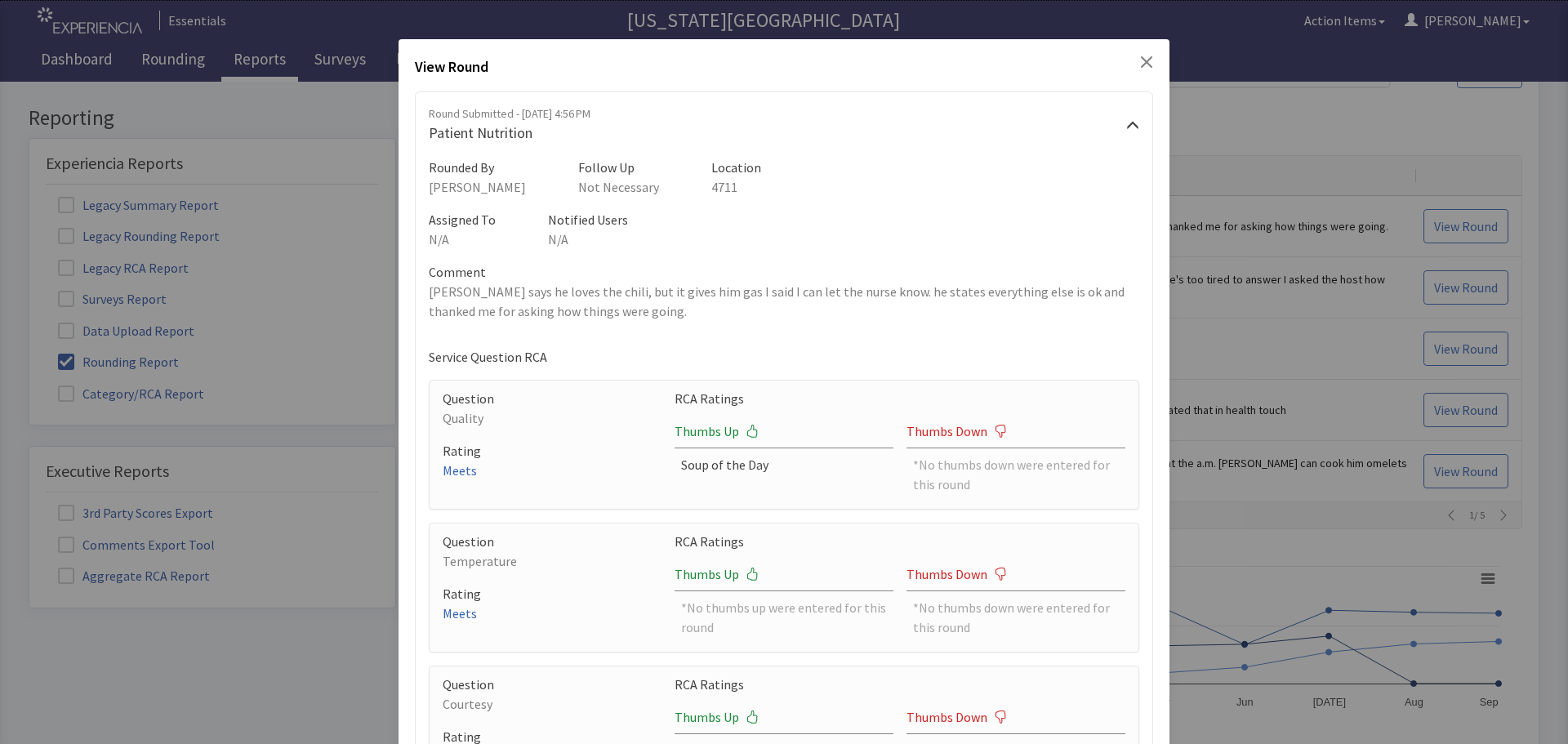
click at [1140, 61] on icon "Close" at bounding box center [1146, 62] width 12 height 12
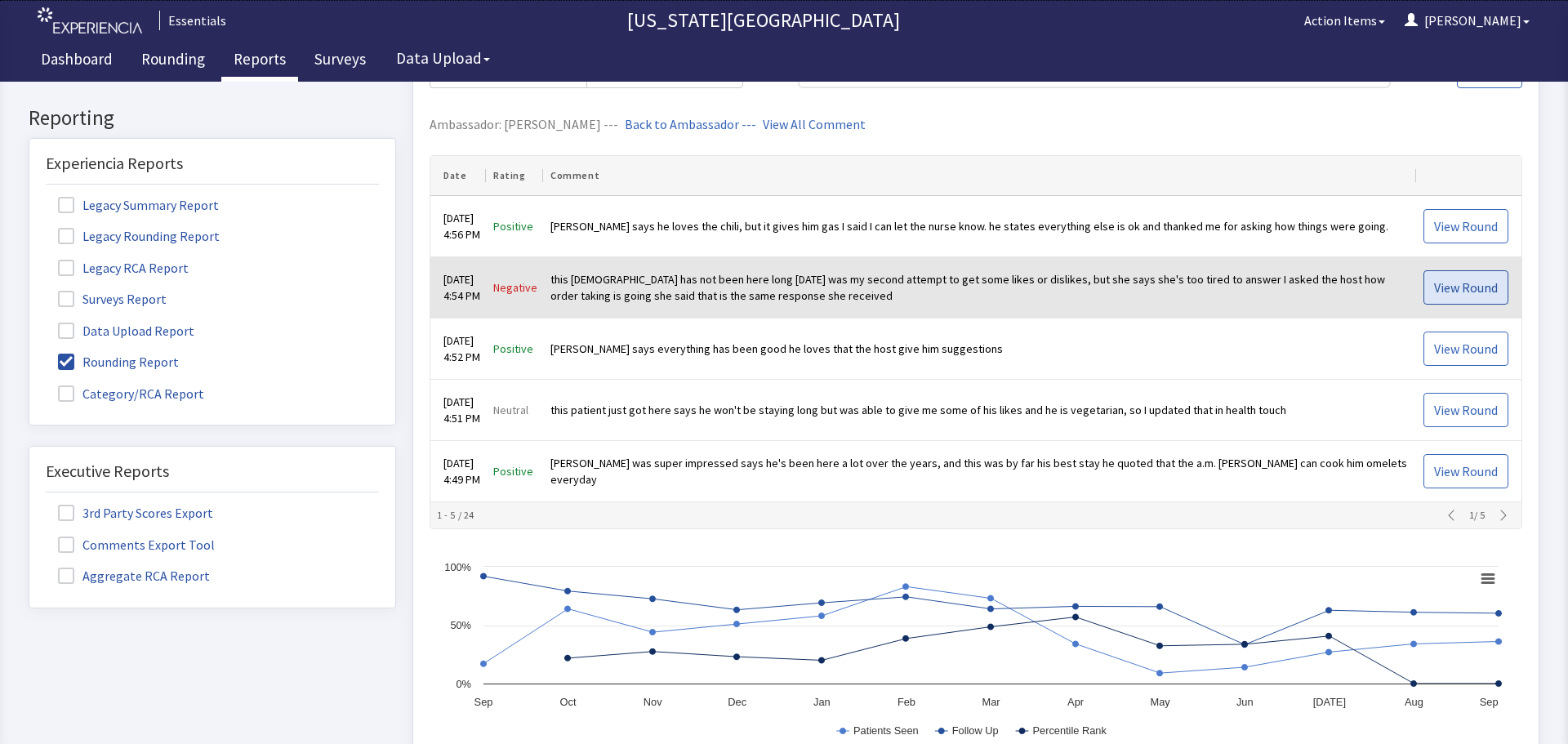
click at [1443, 288] on span "View Round" at bounding box center [1466, 288] width 64 height 20
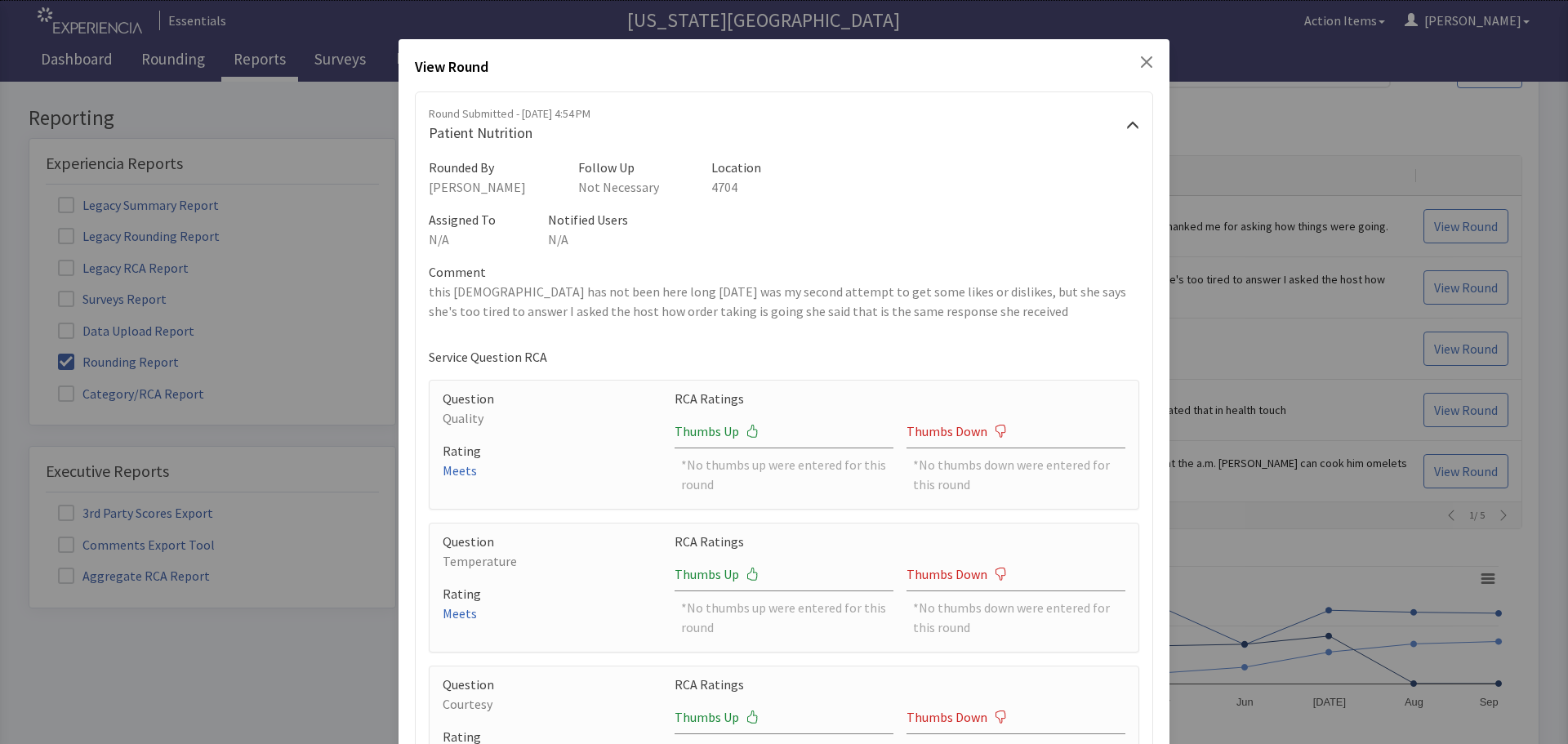
click at [1124, 57] on div "View Round" at bounding box center [784, 70] width 738 height 30
click at [1129, 58] on div "View Round" at bounding box center [784, 70] width 738 height 30
click at [1144, 62] on div "View Round Round Submitted - [DATE] 4:54 PM Patient Nutrition Rounded By [PERSO…" at bounding box center [783, 513] width 771 height 948
click at [1140, 62] on icon "Close" at bounding box center [1146, 62] width 13 height 13
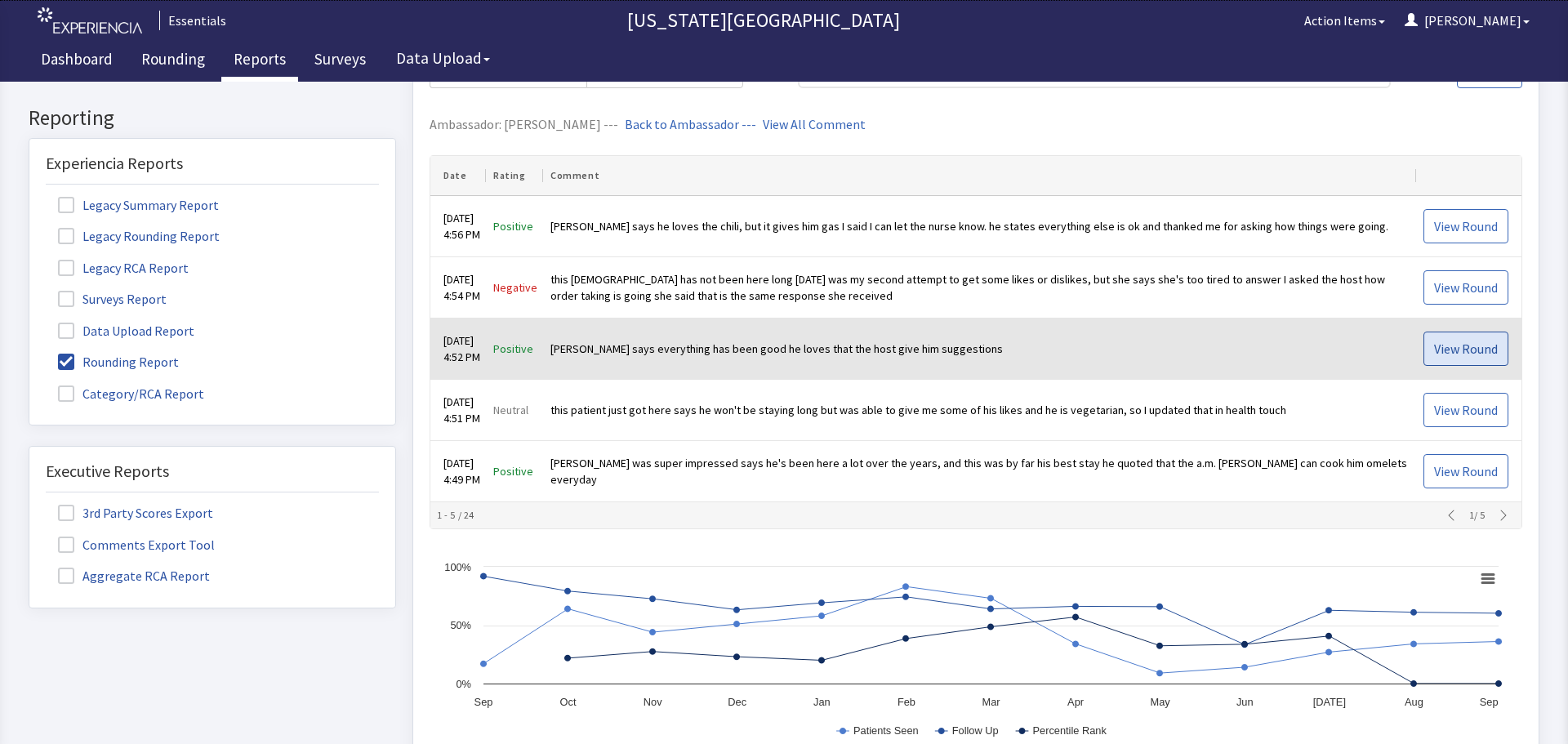
click at [1451, 347] on span "View Round" at bounding box center [1466, 348] width 64 height 20
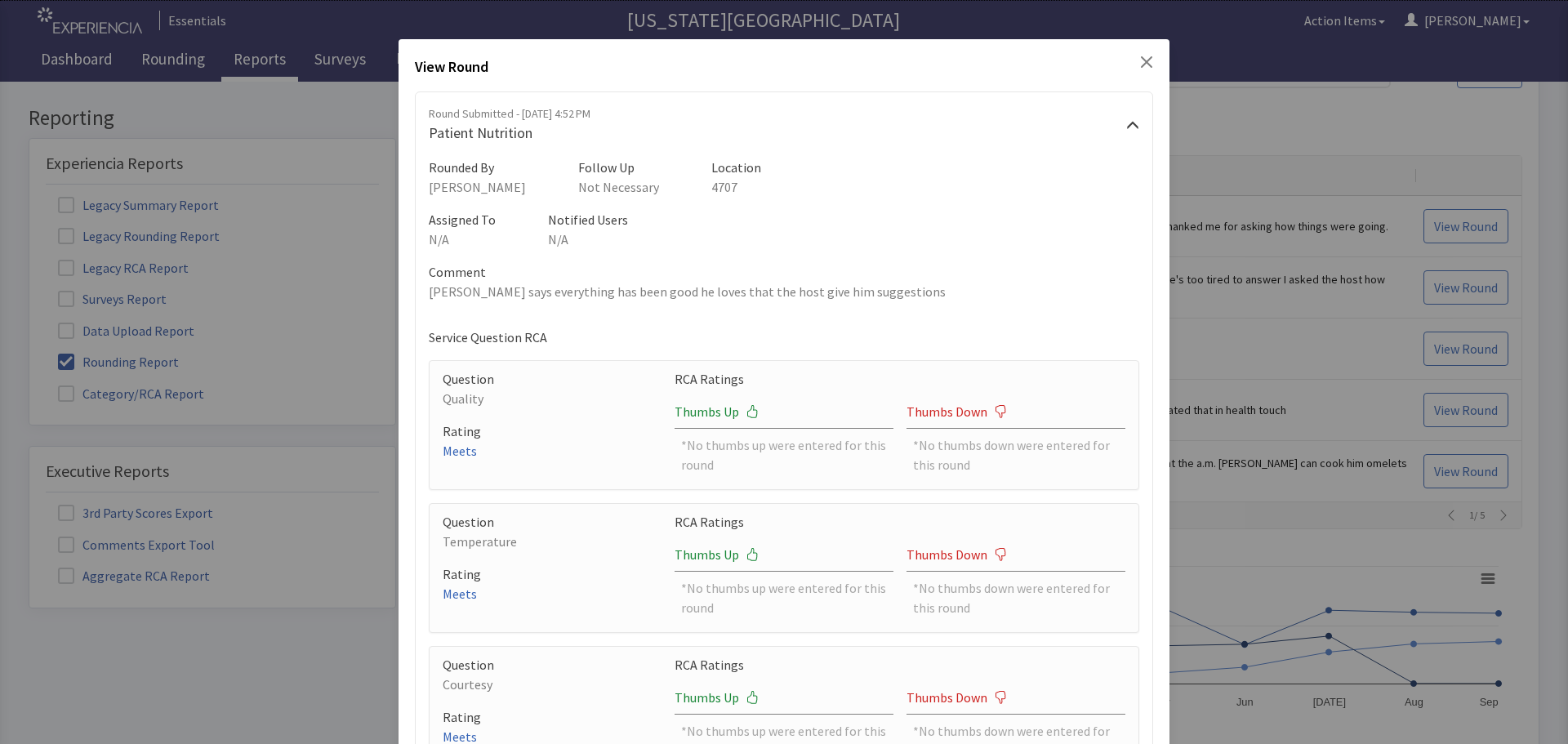
click at [1126, 61] on div "View Round" at bounding box center [784, 70] width 738 height 30
click at [1140, 62] on icon "Close" at bounding box center [1146, 62] width 13 height 13
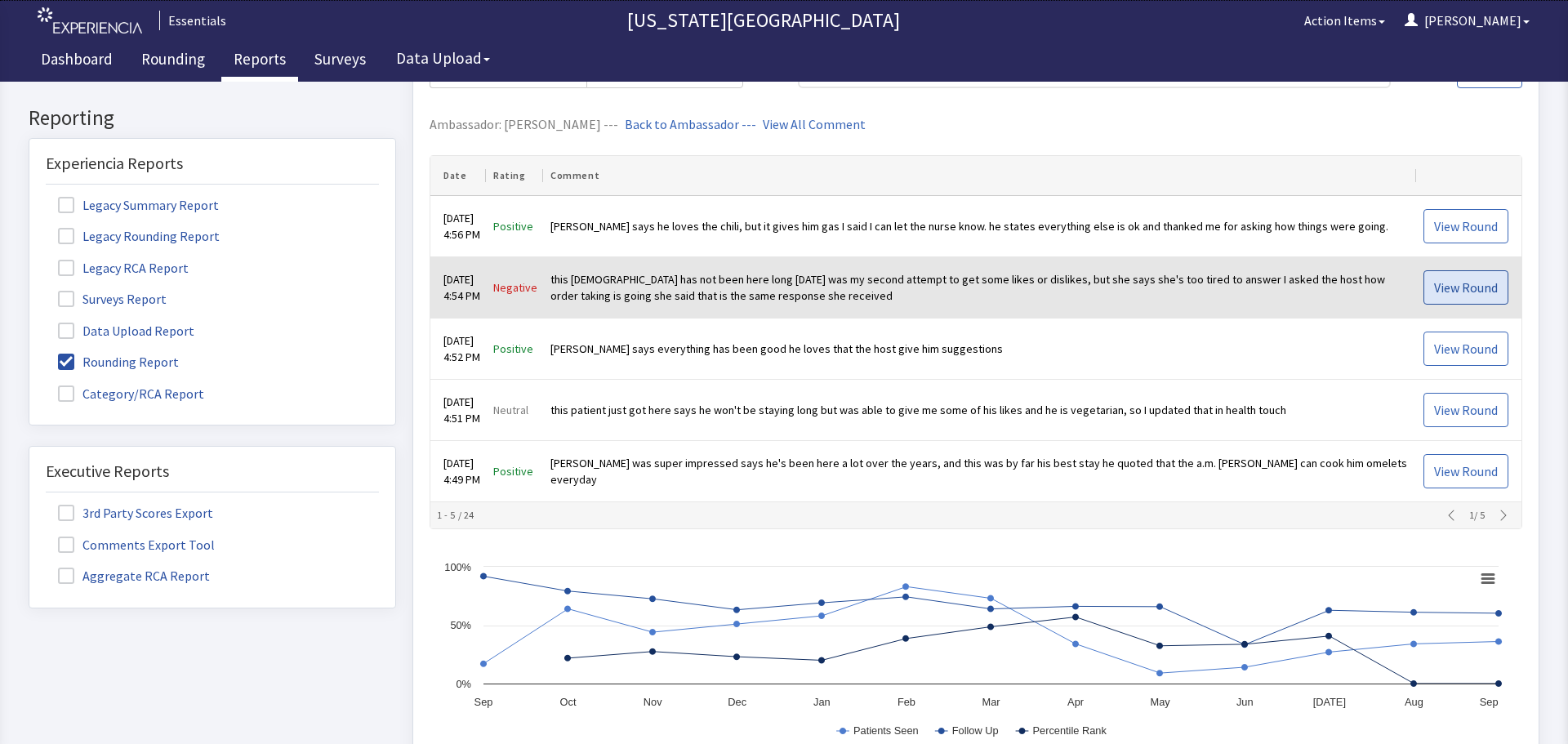
click at [1434, 286] on span "View Round" at bounding box center [1466, 288] width 64 height 20
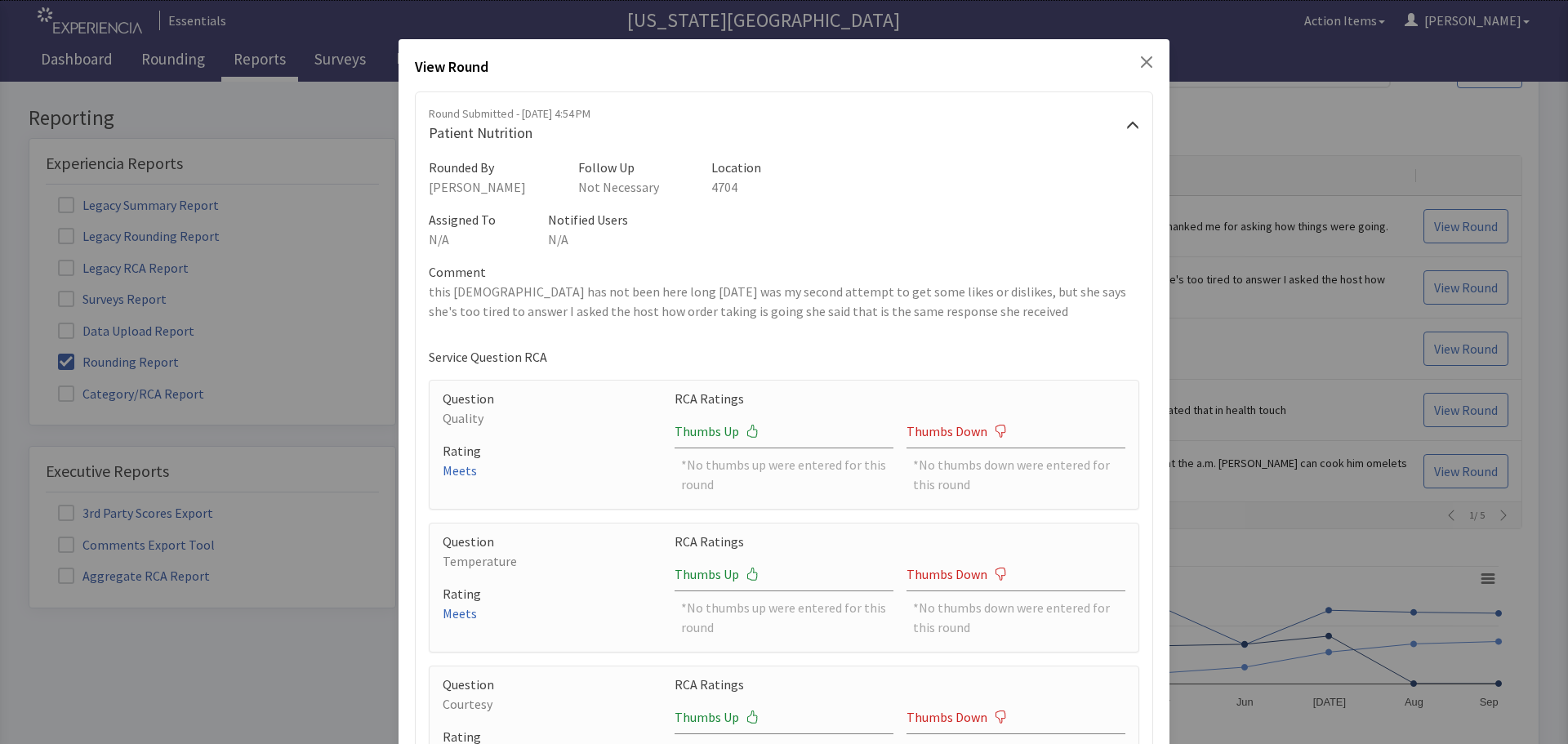
click at [1140, 67] on icon "Close" at bounding box center [1146, 62] width 13 height 13
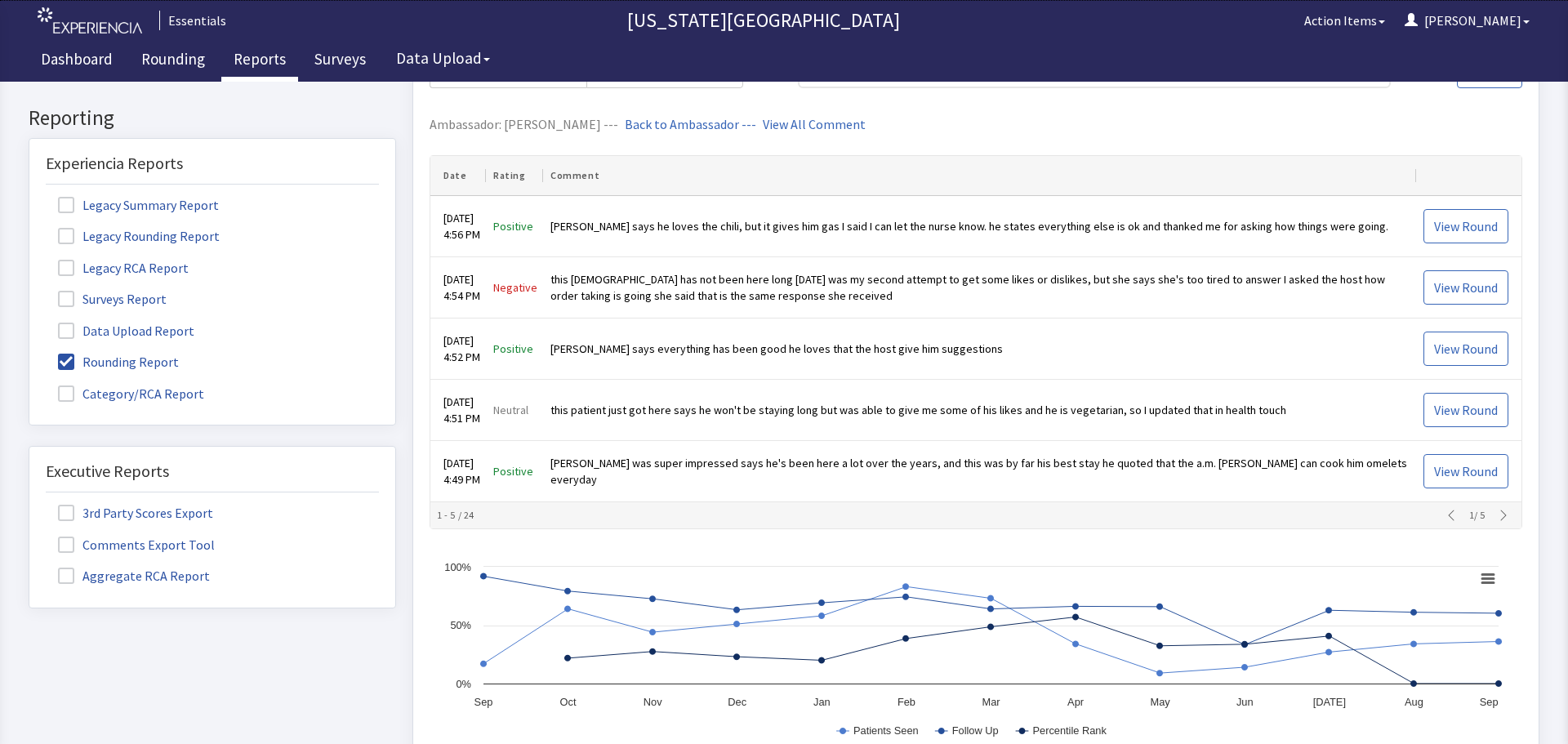
click at [1500, 516] on icon "button" at bounding box center [1503, 514] width 6 height 11
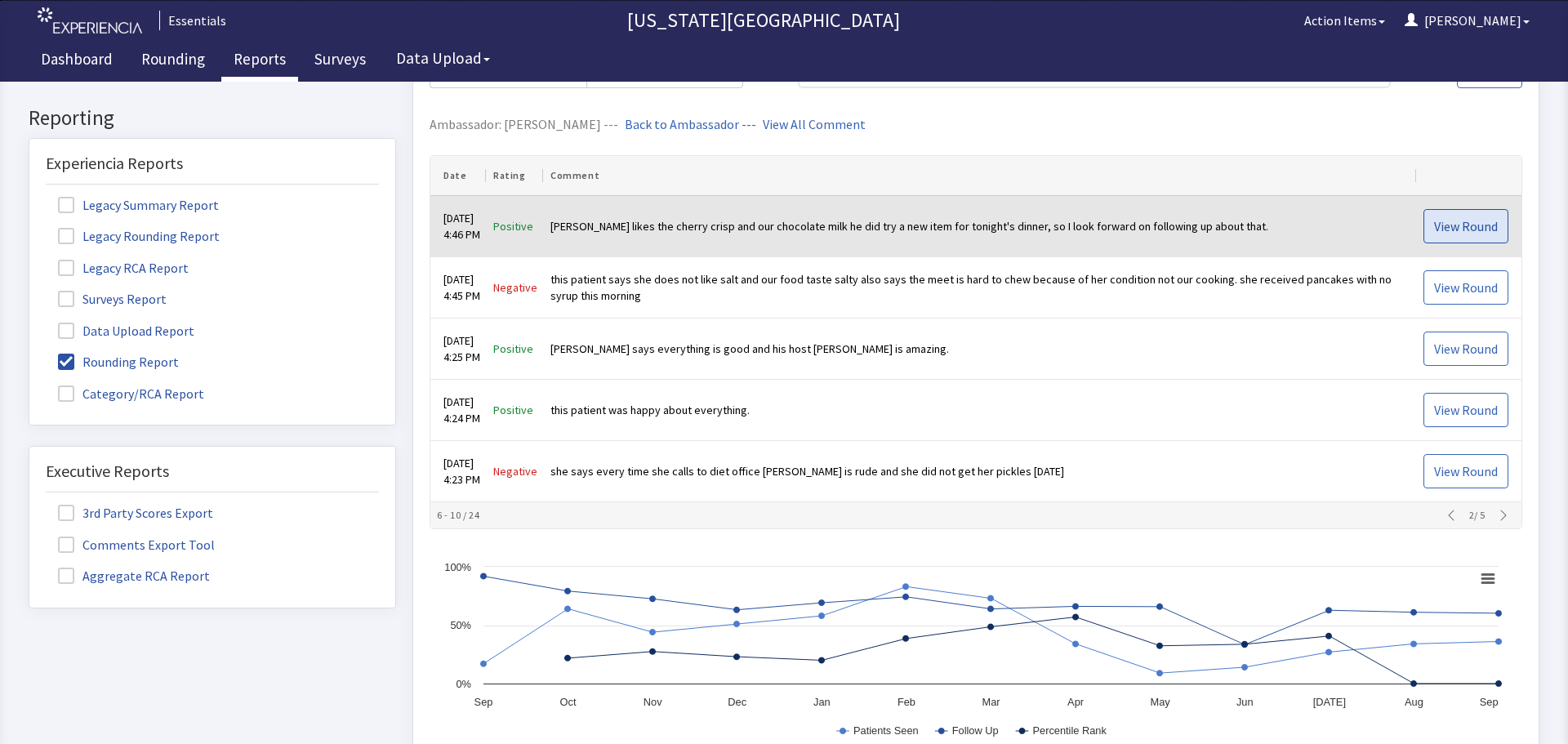
click at [1423, 223] on button "View Round" at bounding box center [1466, 226] width 85 height 35
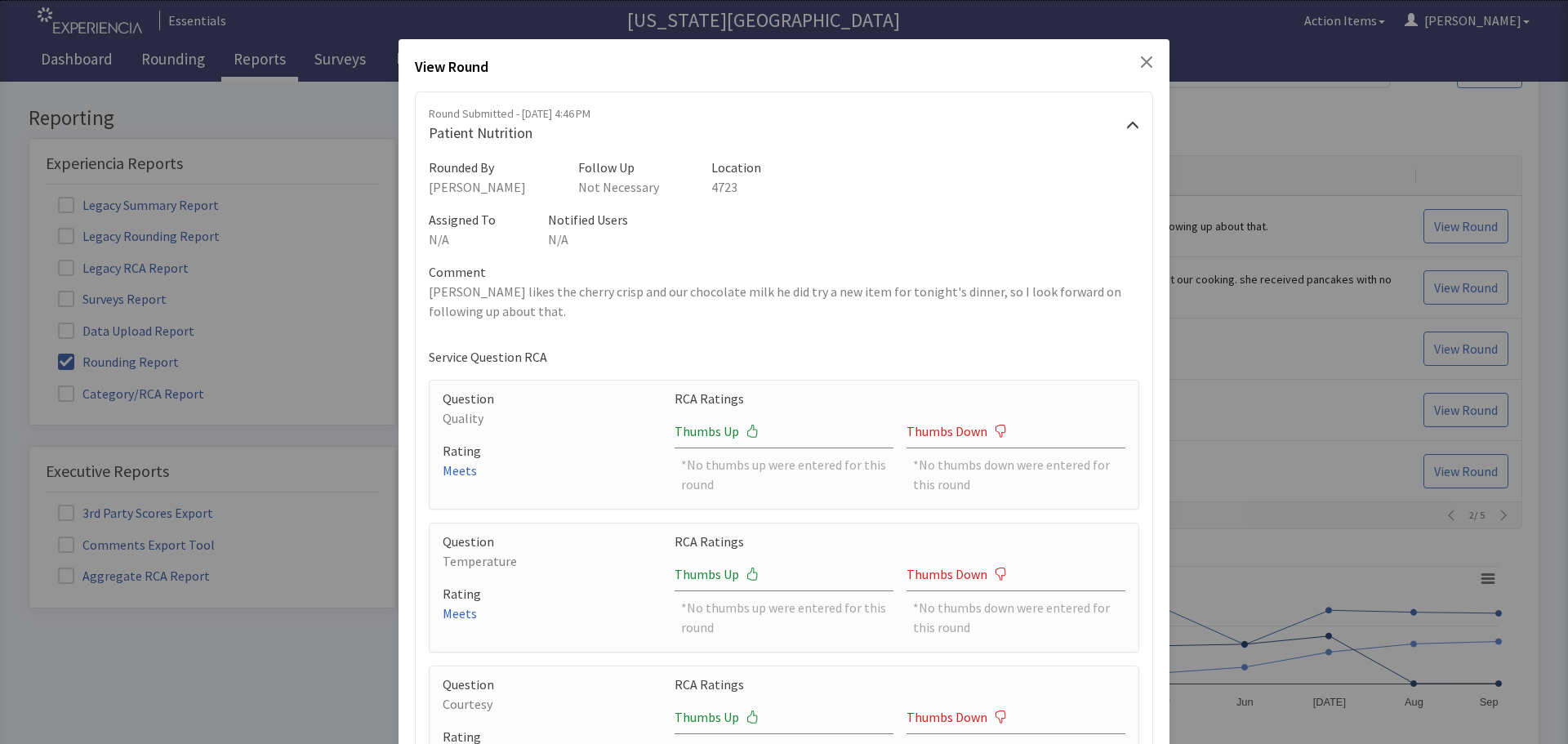
click at [1140, 61] on icon "Close" at bounding box center [1146, 62] width 12 height 12
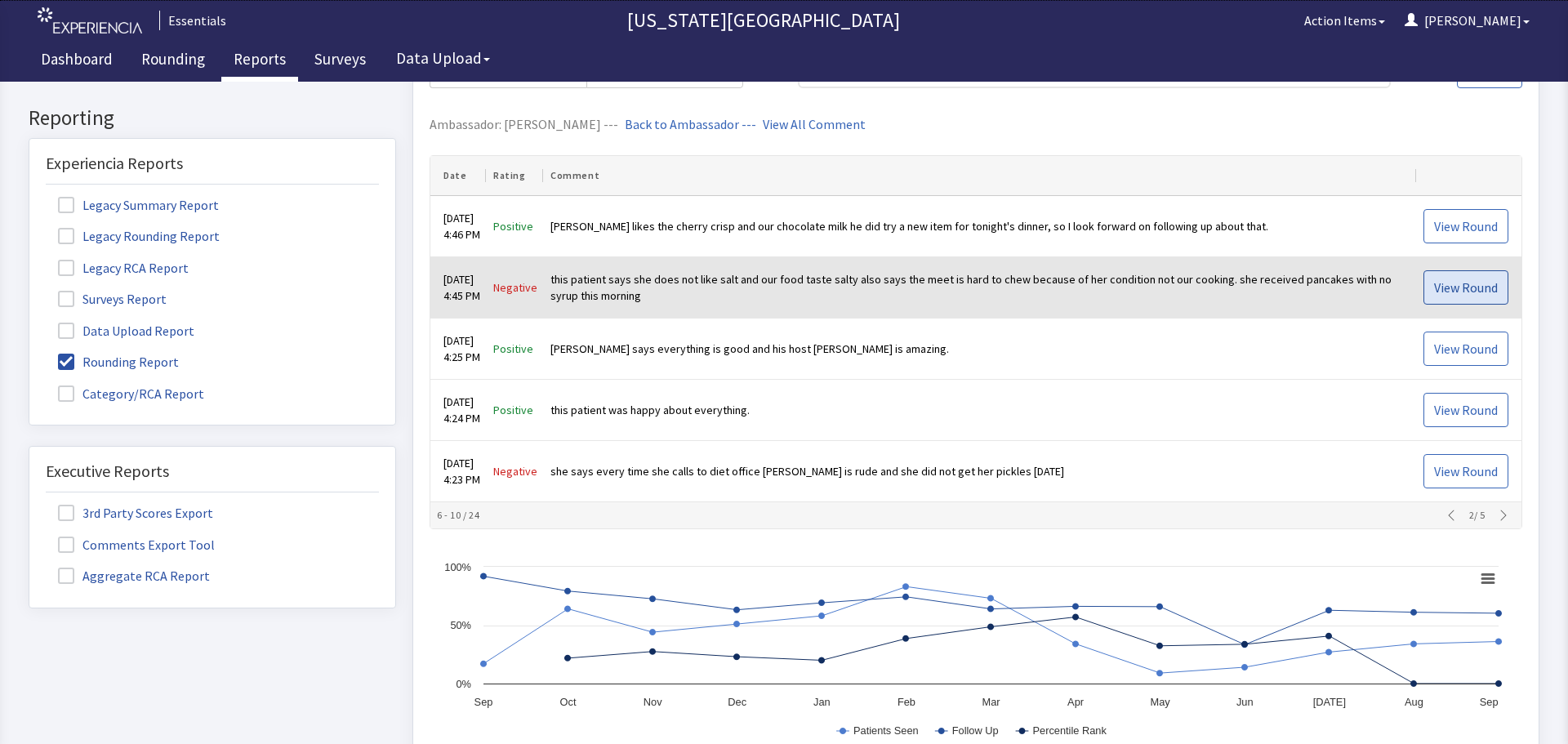
click at [1454, 302] on button "View Round" at bounding box center [1466, 287] width 85 height 35
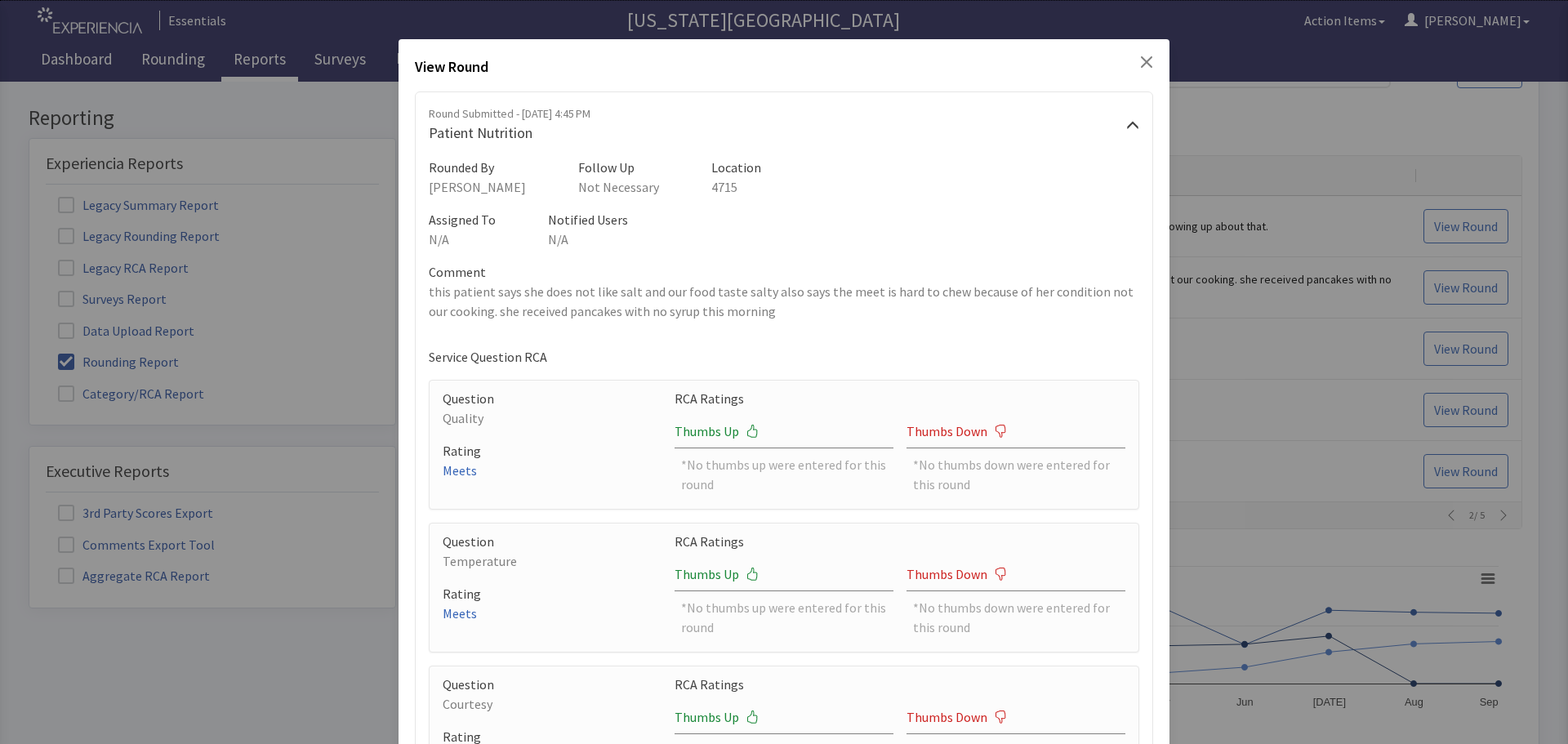
click at [1126, 121] on span at bounding box center [1132, 124] width 13 height 13
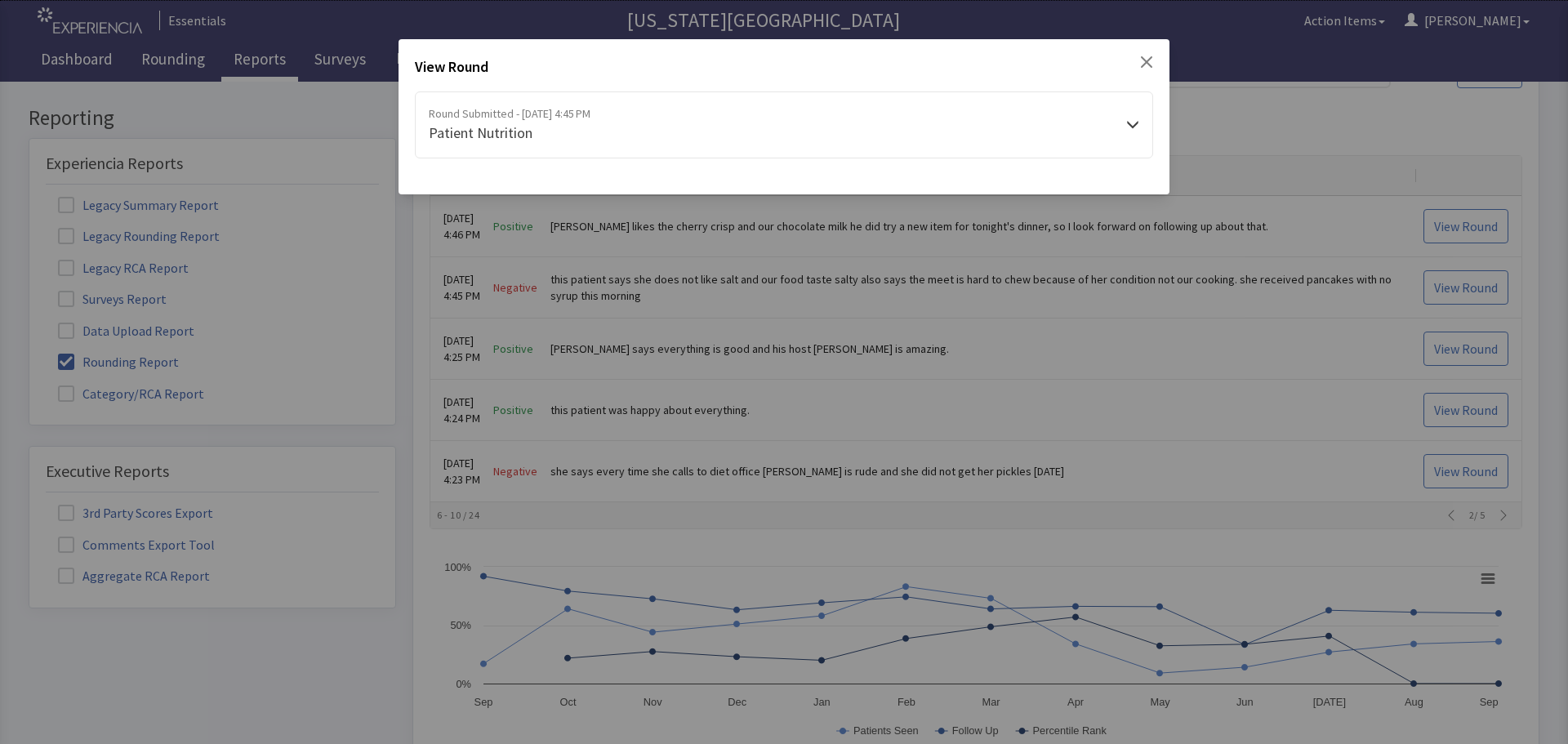
click at [1130, 120] on span at bounding box center [1132, 124] width 13 height 13
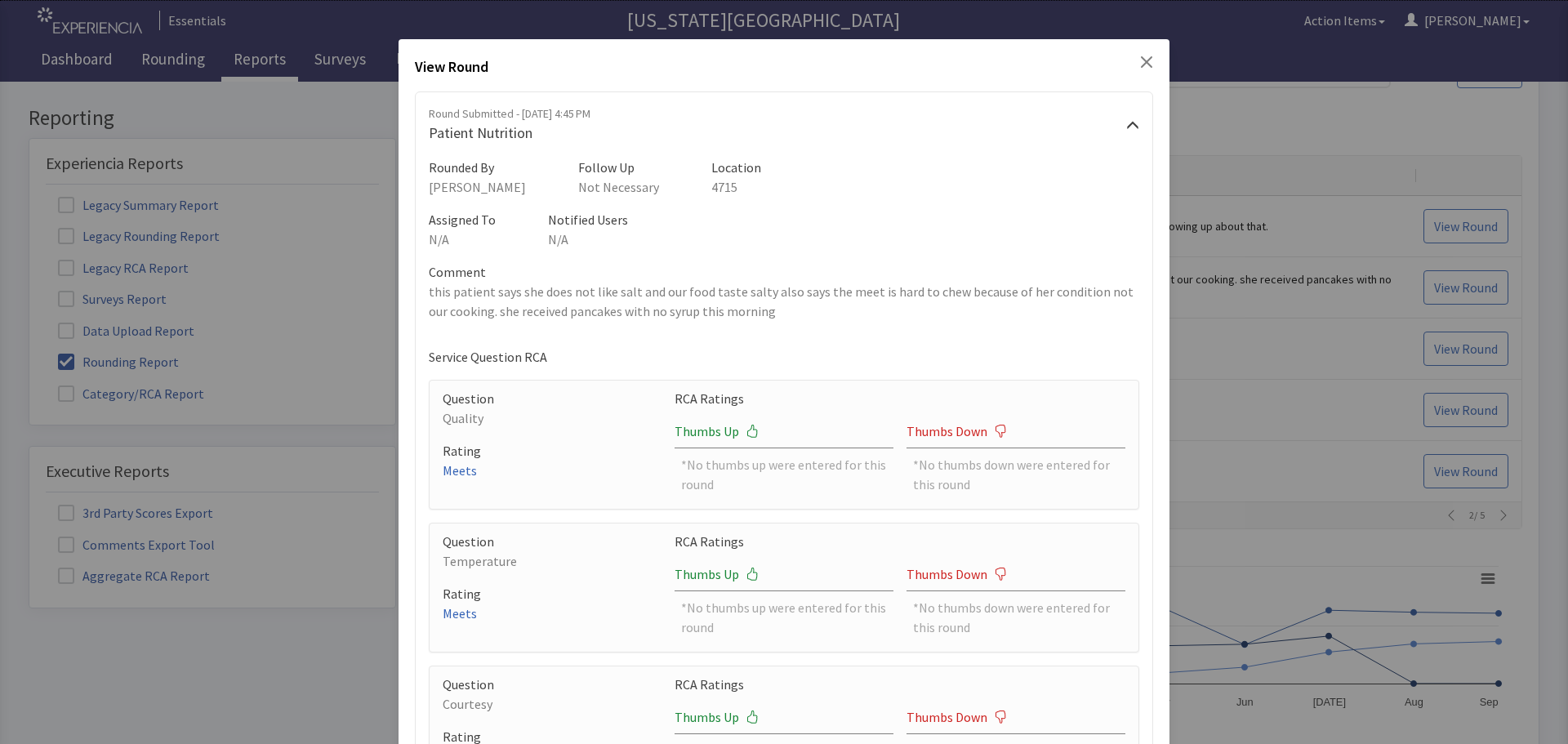
click at [1140, 62] on icon "Close" at bounding box center [1146, 62] width 12 height 12
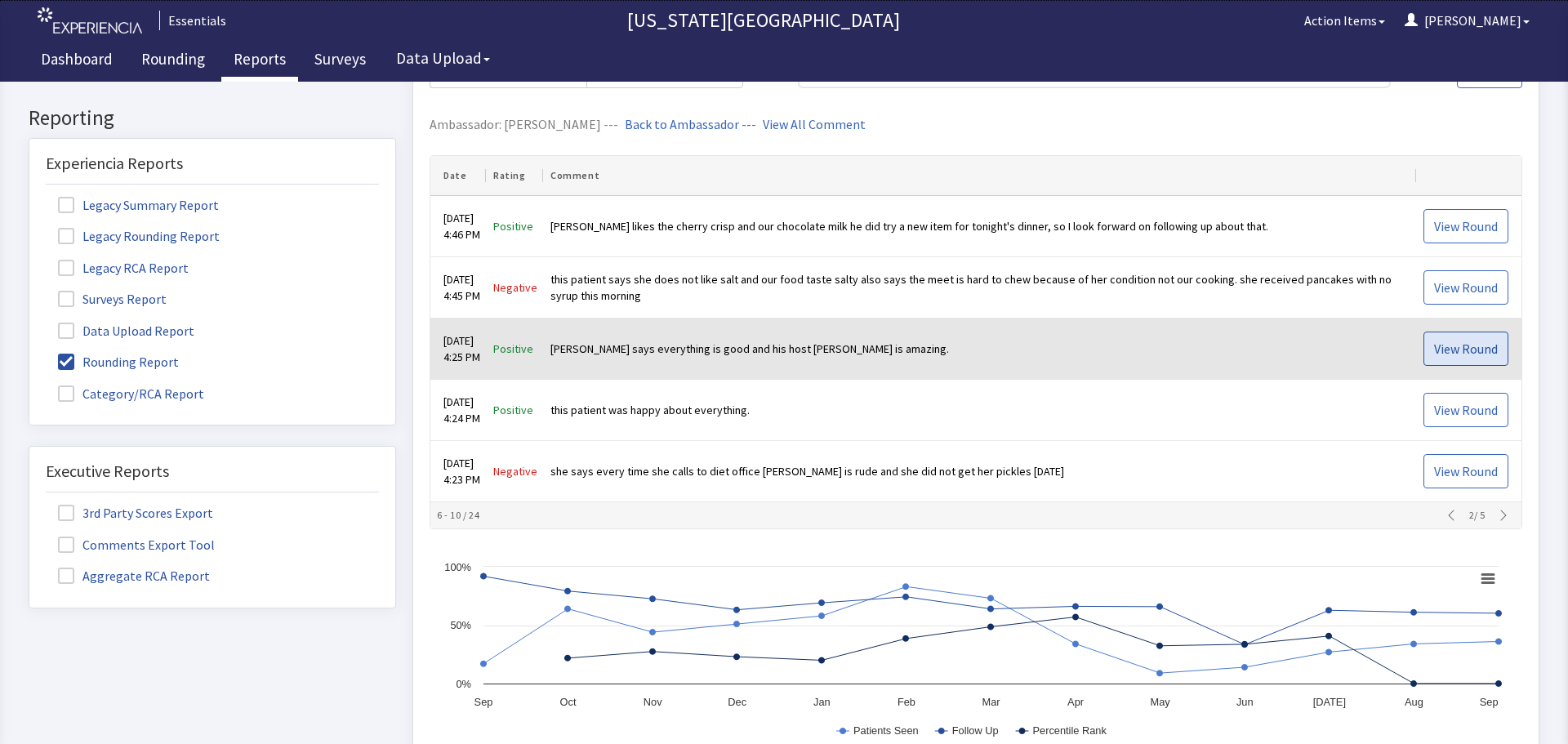
click at [1434, 348] on span "View Round" at bounding box center [1466, 348] width 64 height 20
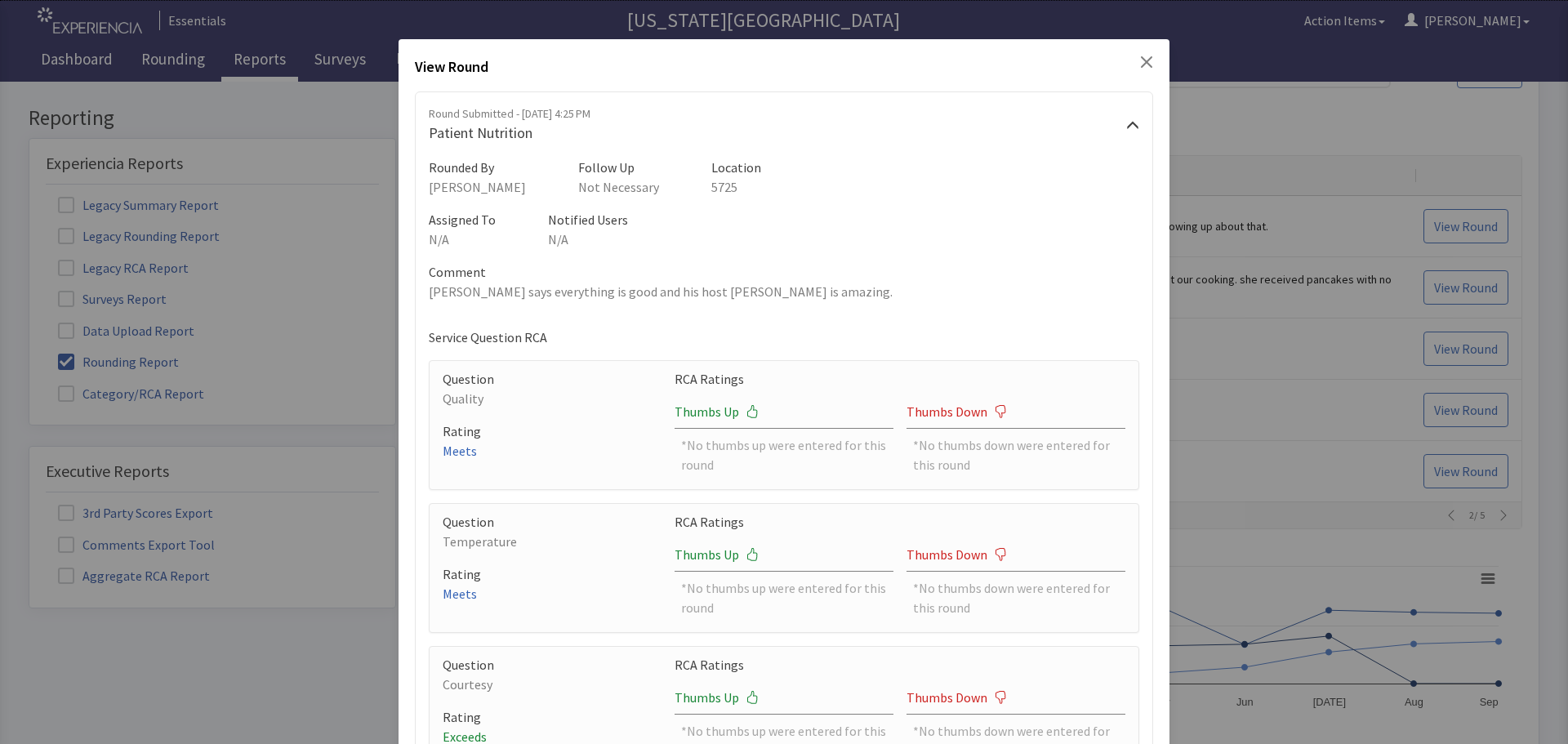
click at [1140, 58] on icon "Close" at bounding box center [1146, 62] width 12 height 12
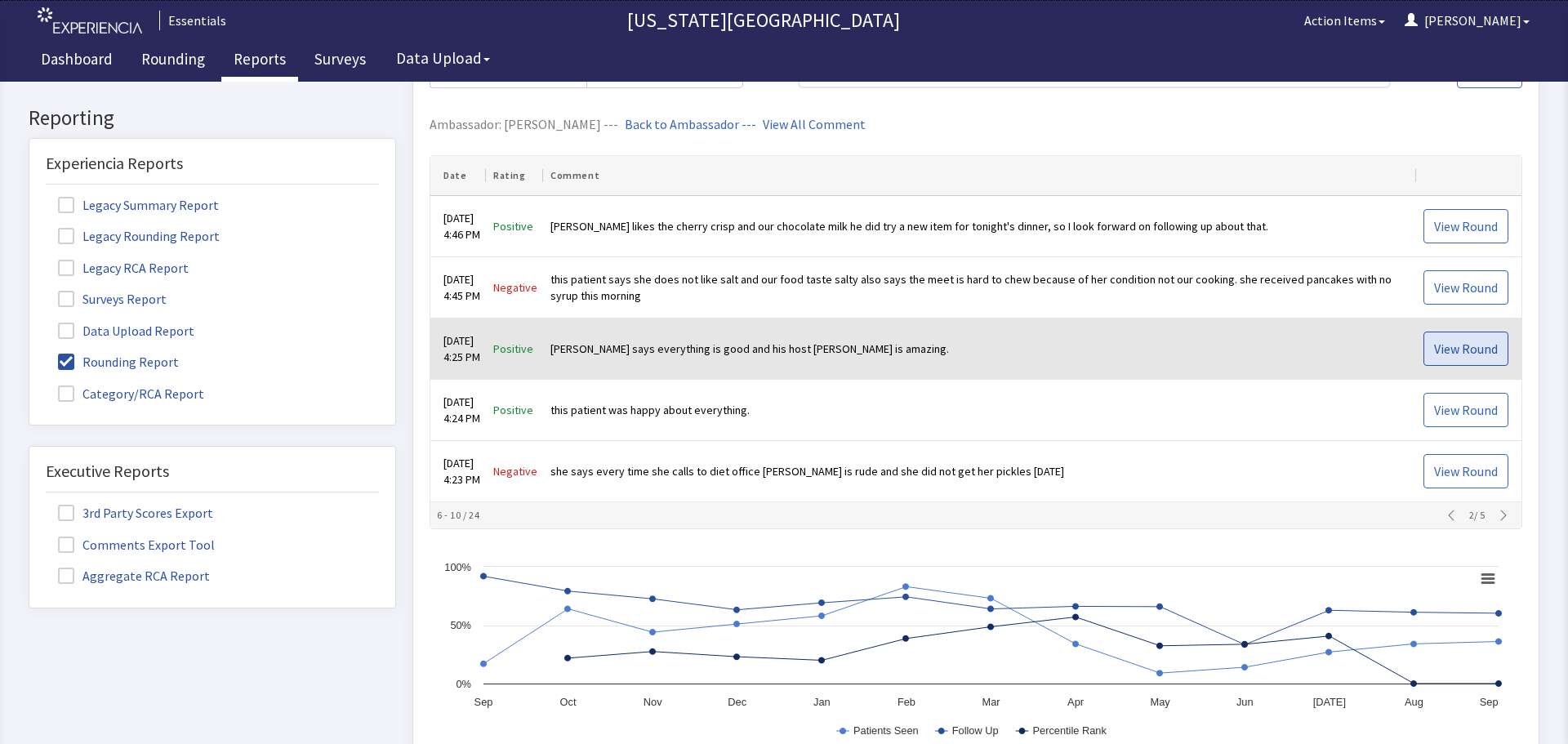
click at [1441, 343] on span "View Round" at bounding box center [1466, 348] width 64 height 20
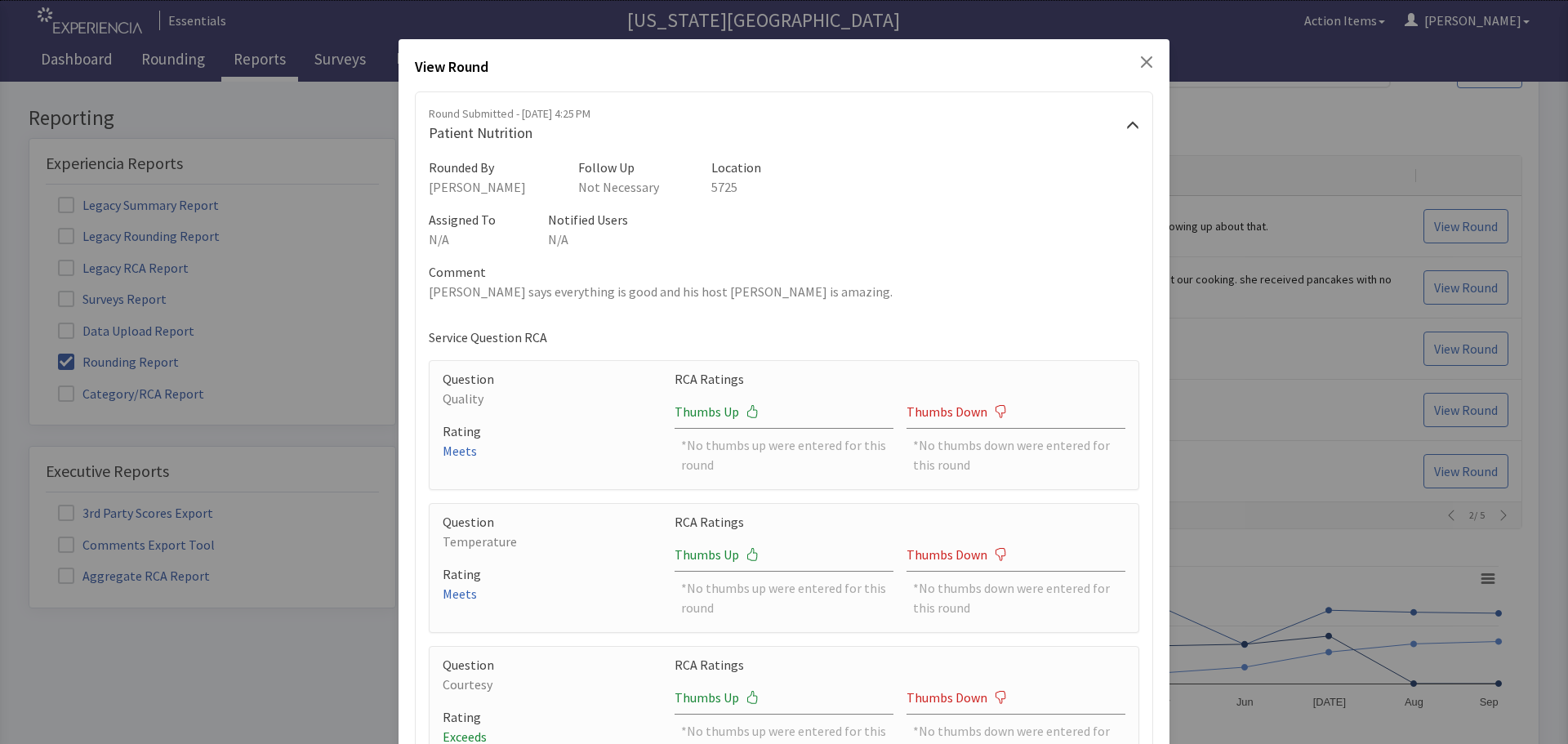
click at [1140, 57] on icon "Close" at bounding box center [1146, 62] width 13 height 13
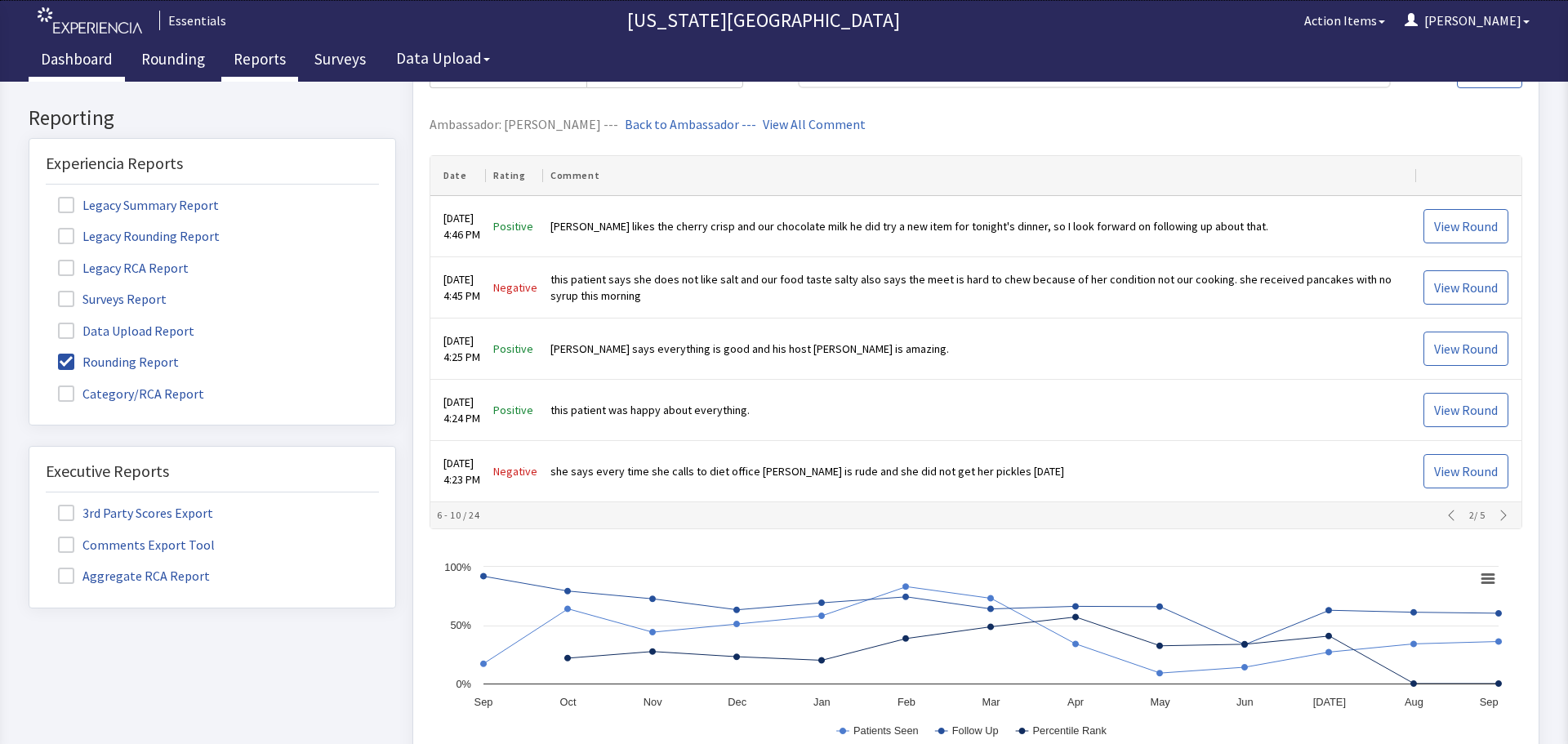
click at [90, 62] on link "Dashboard" at bounding box center [76, 61] width 96 height 41
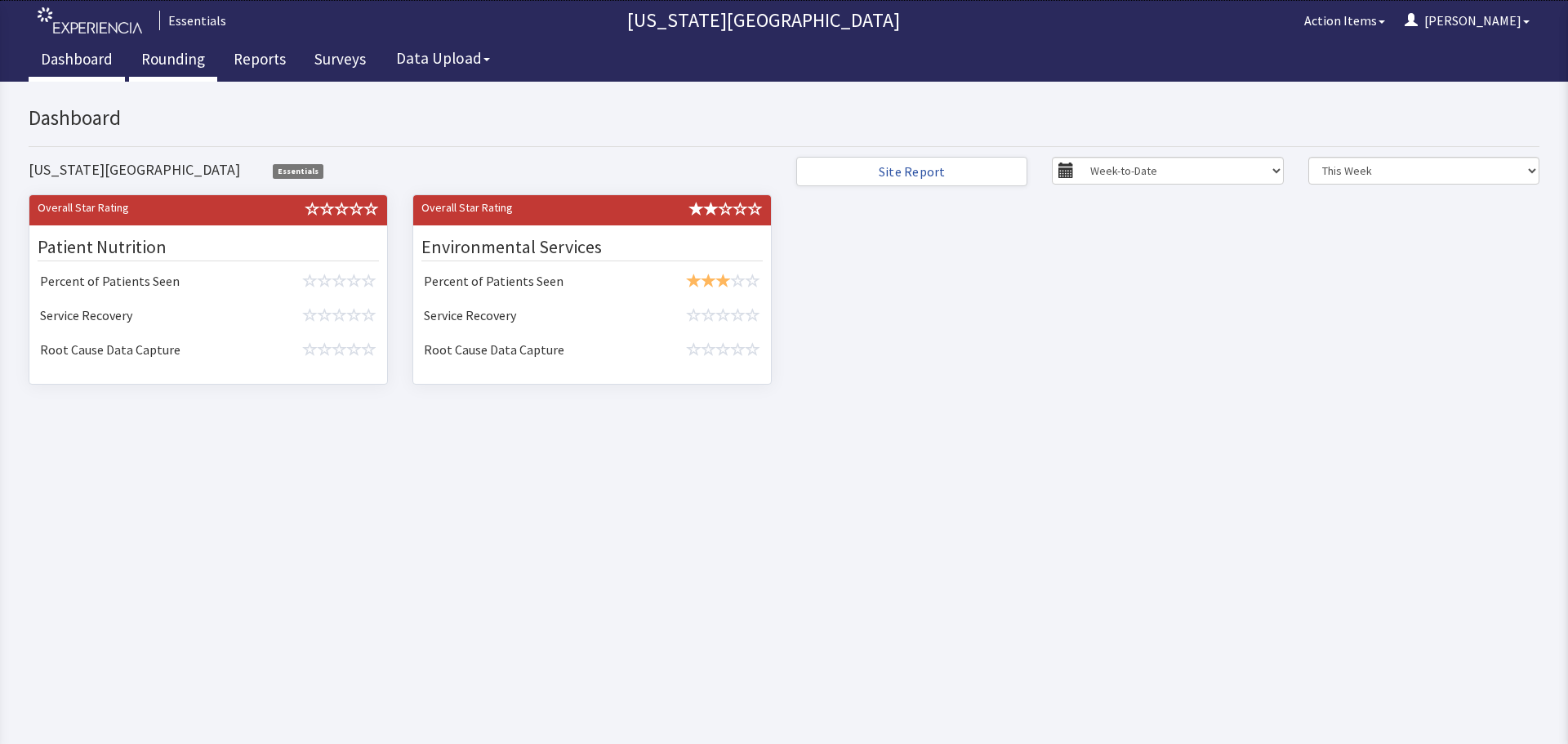
click at [177, 66] on link "Rounding" at bounding box center [173, 61] width 88 height 41
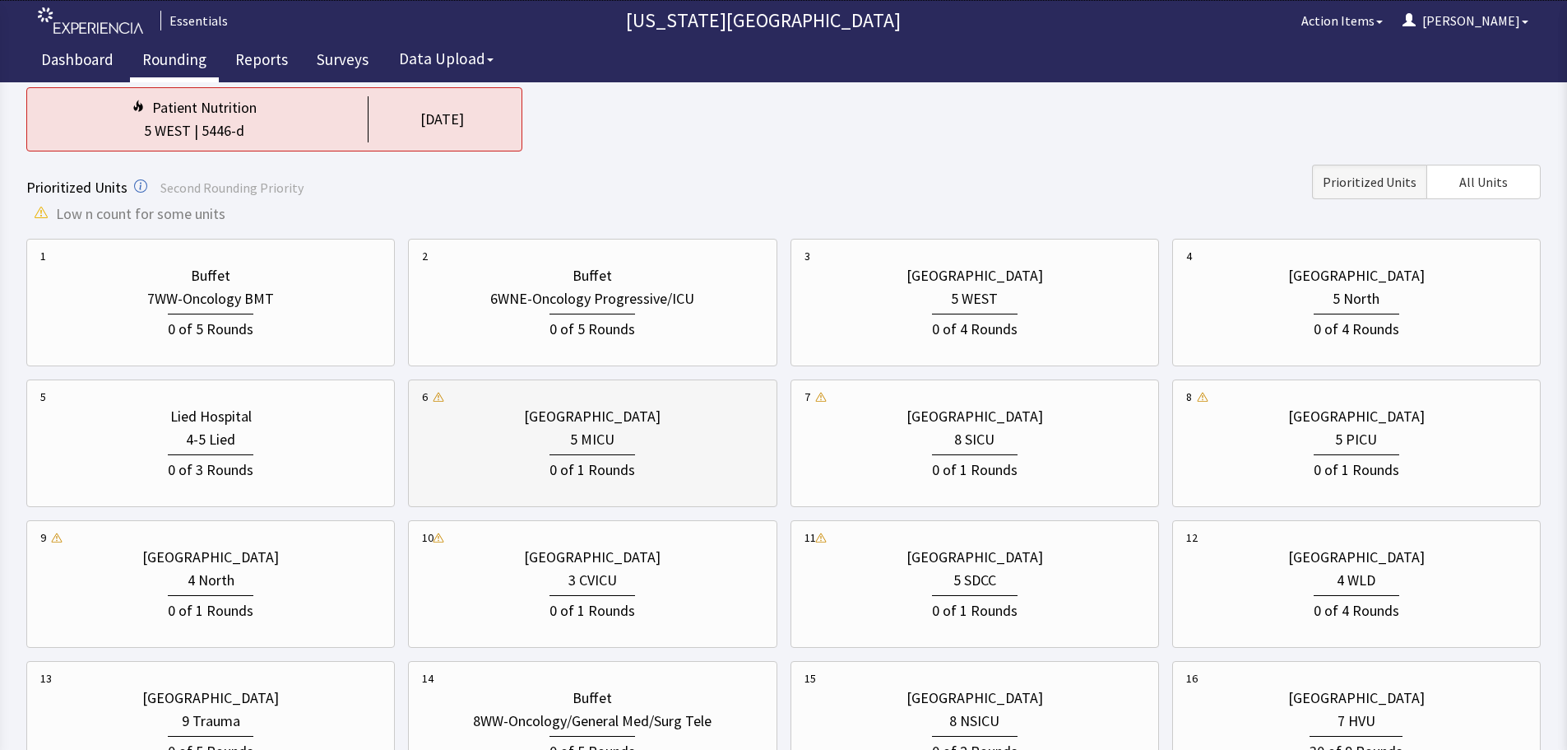
scroll to position [165, 0]
